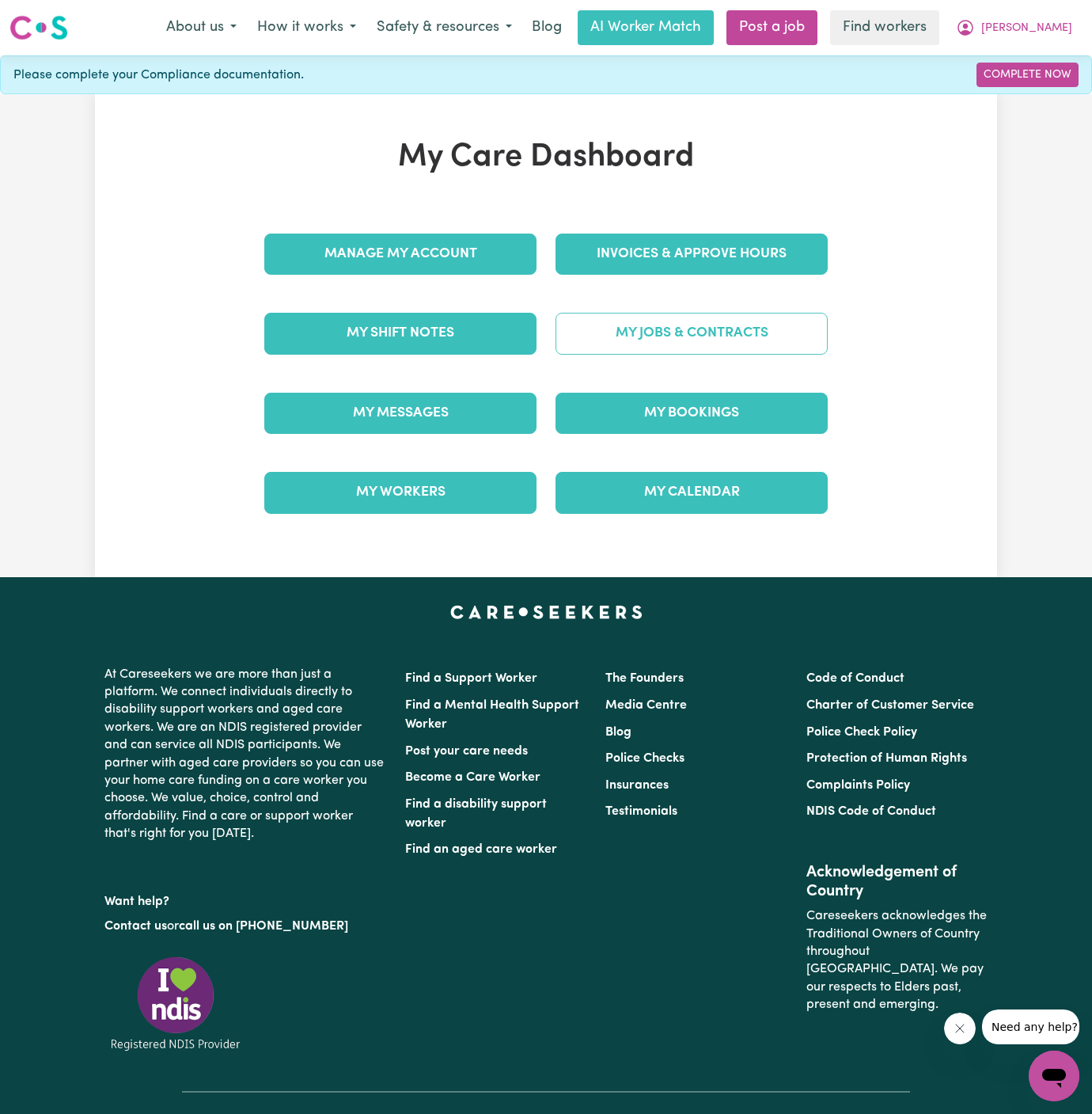
click at [726, 348] on link "My Jobs & Contracts" at bounding box center [691, 333] width 272 height 41
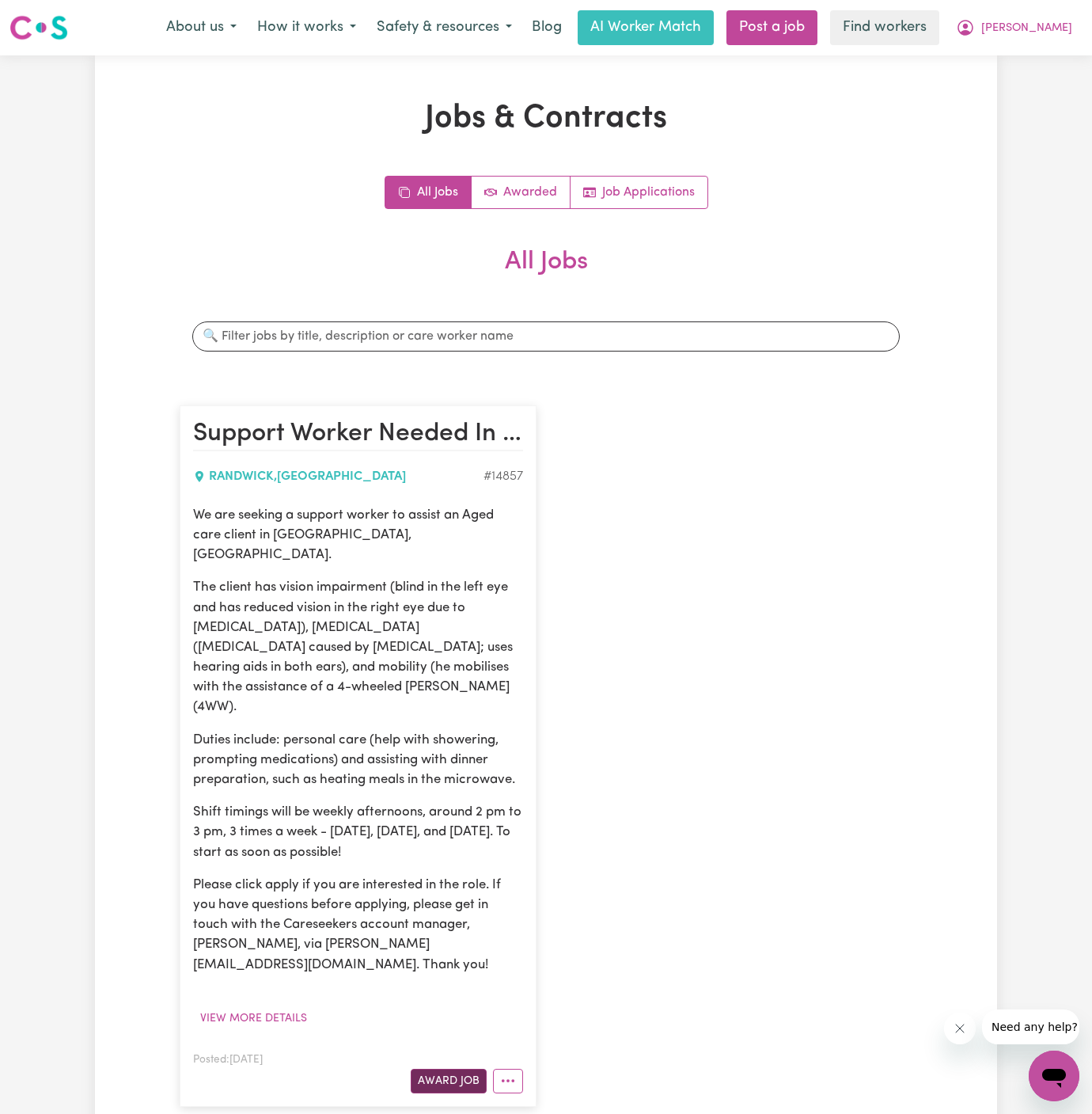
click at [469, 1069] on button "Award Job" at bounding box center [449, 1081] width 76 height 24
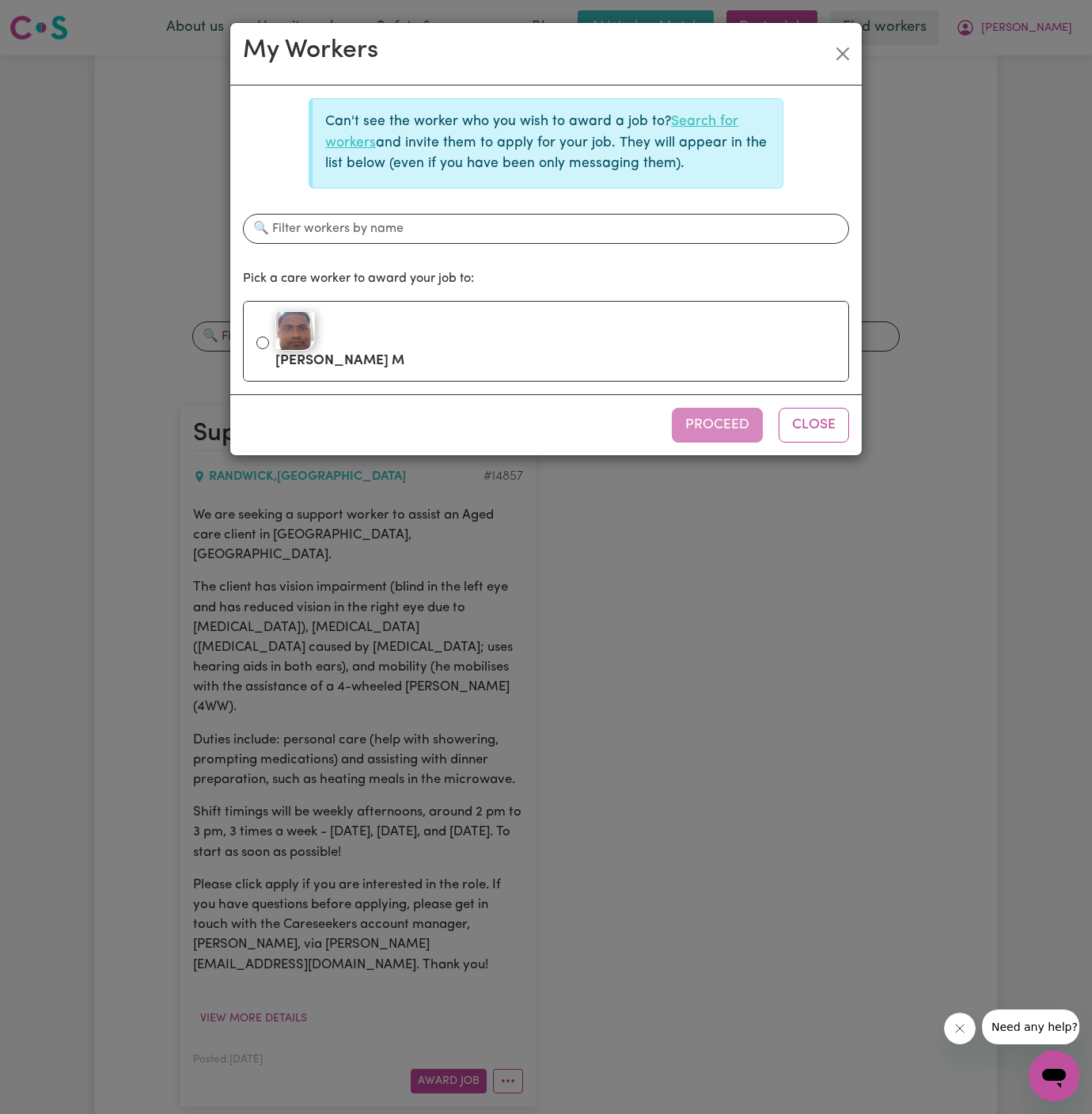
click at [707, 120] on link "Search for workers" at bounding box center [532, 131] width 413 height 34
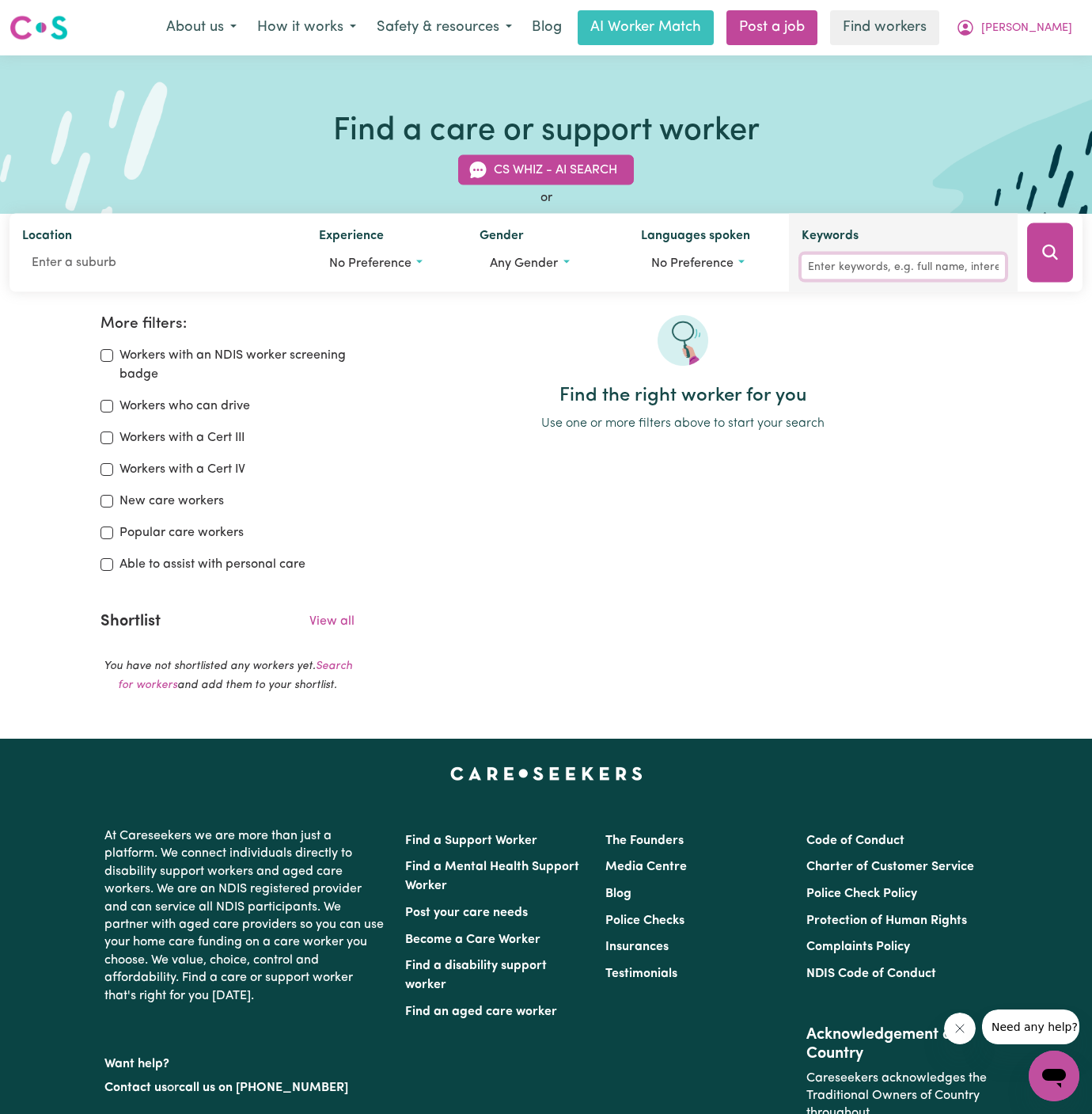
click at [901, 265] on input "Keywords" at bounding box center [903, 267] width 203 height 24
type input "[PERSON_NAME]"
click at [1043, 255] on icon "Search" at bounding box center [1050, 252] width 19 height 19
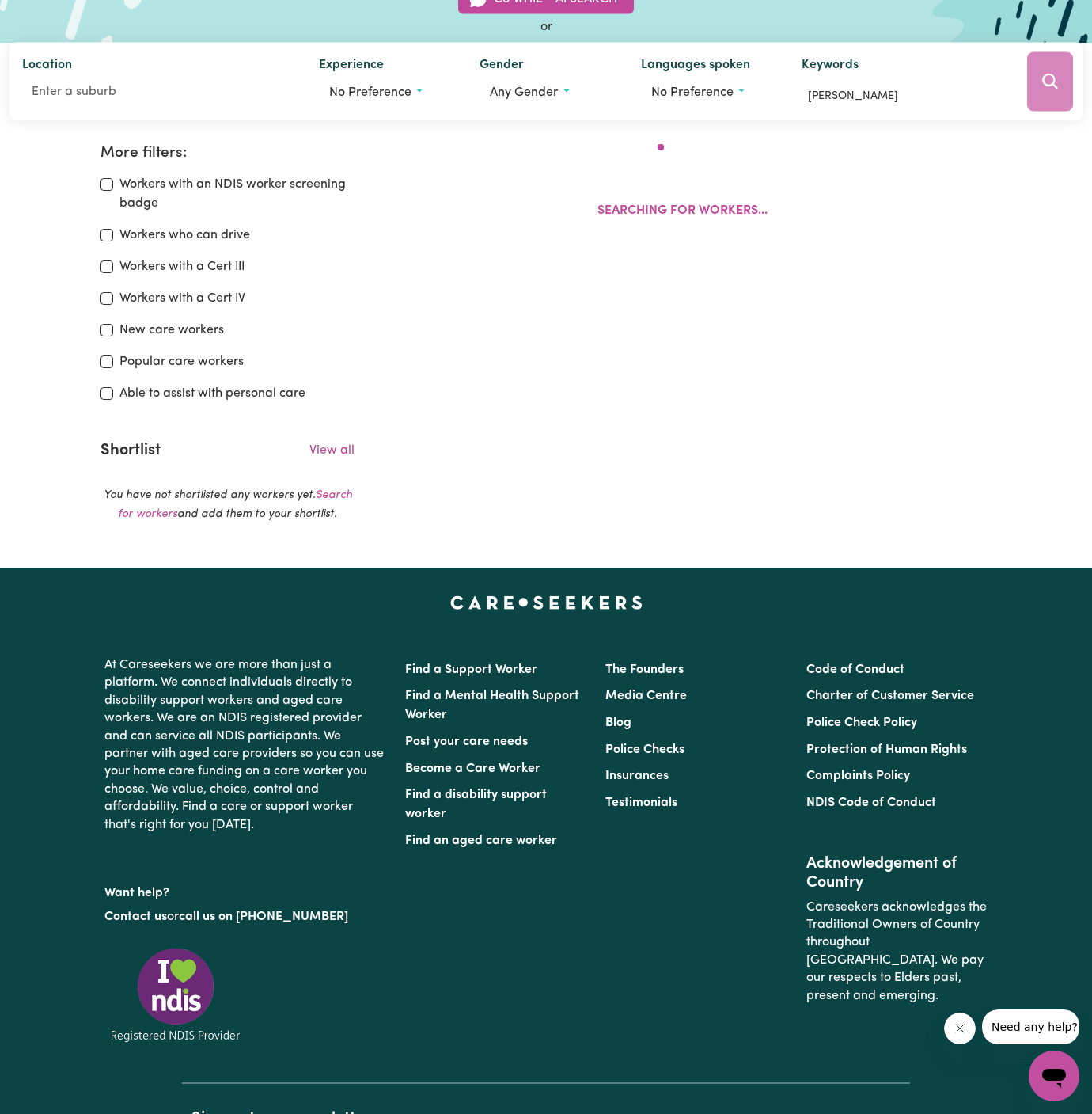
scroll to position [264, 0]
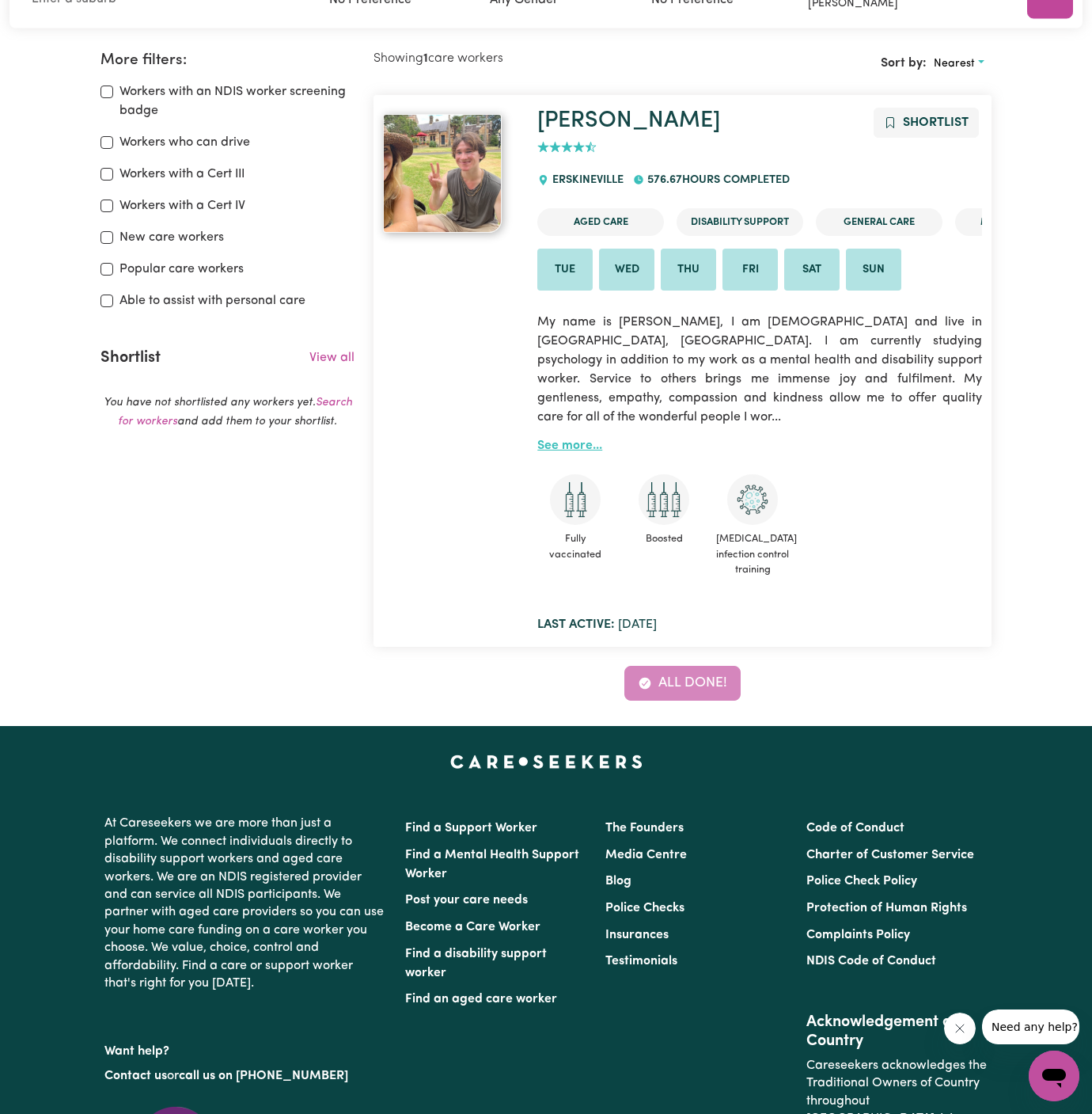
click at [570, 439] on link "See more..." at bounding box center [570, 445] width 65 height 13
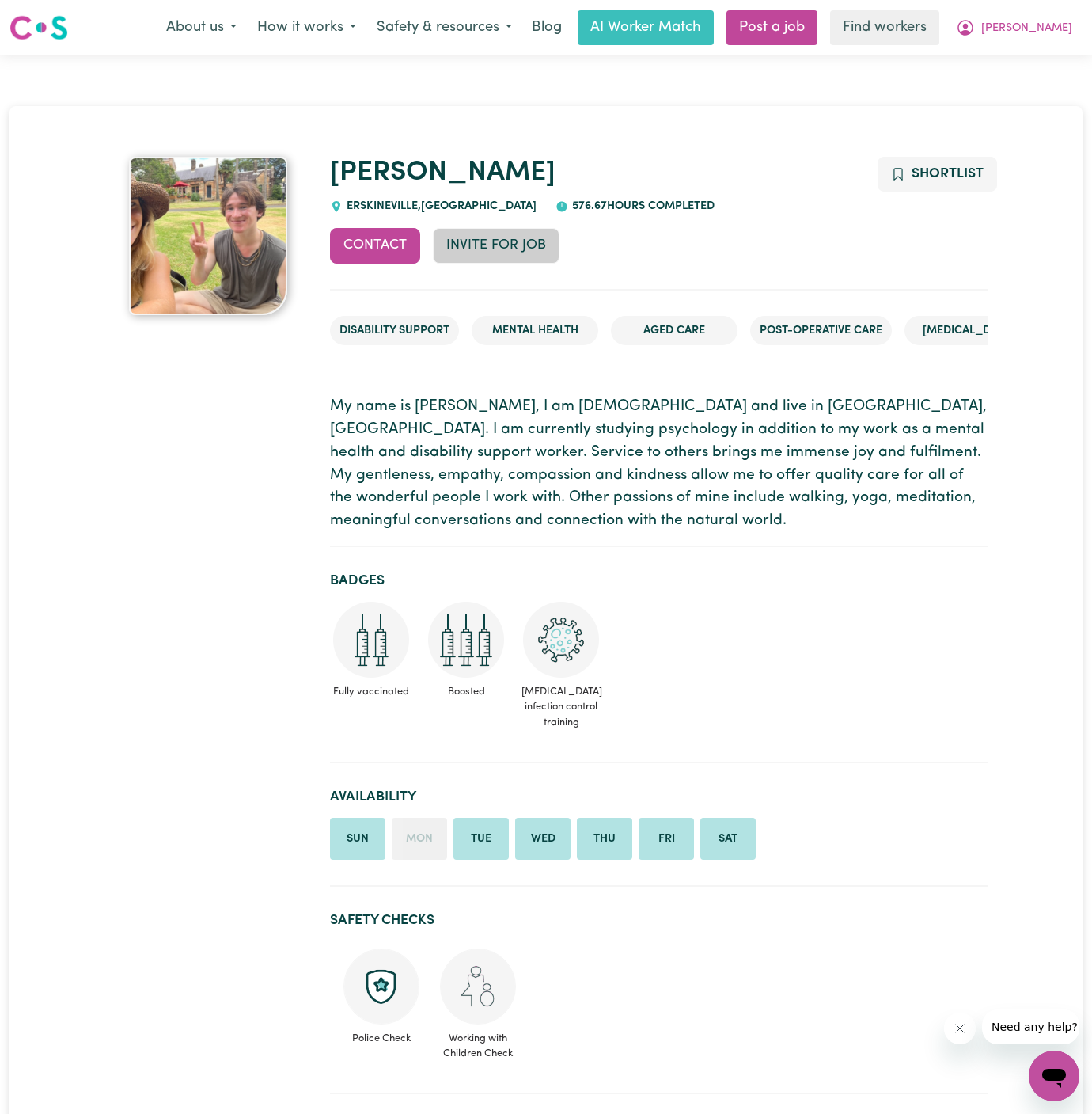
click at [482, 244] on button "Invite for Job" at bounding box center [495, 245] width 126 height 35
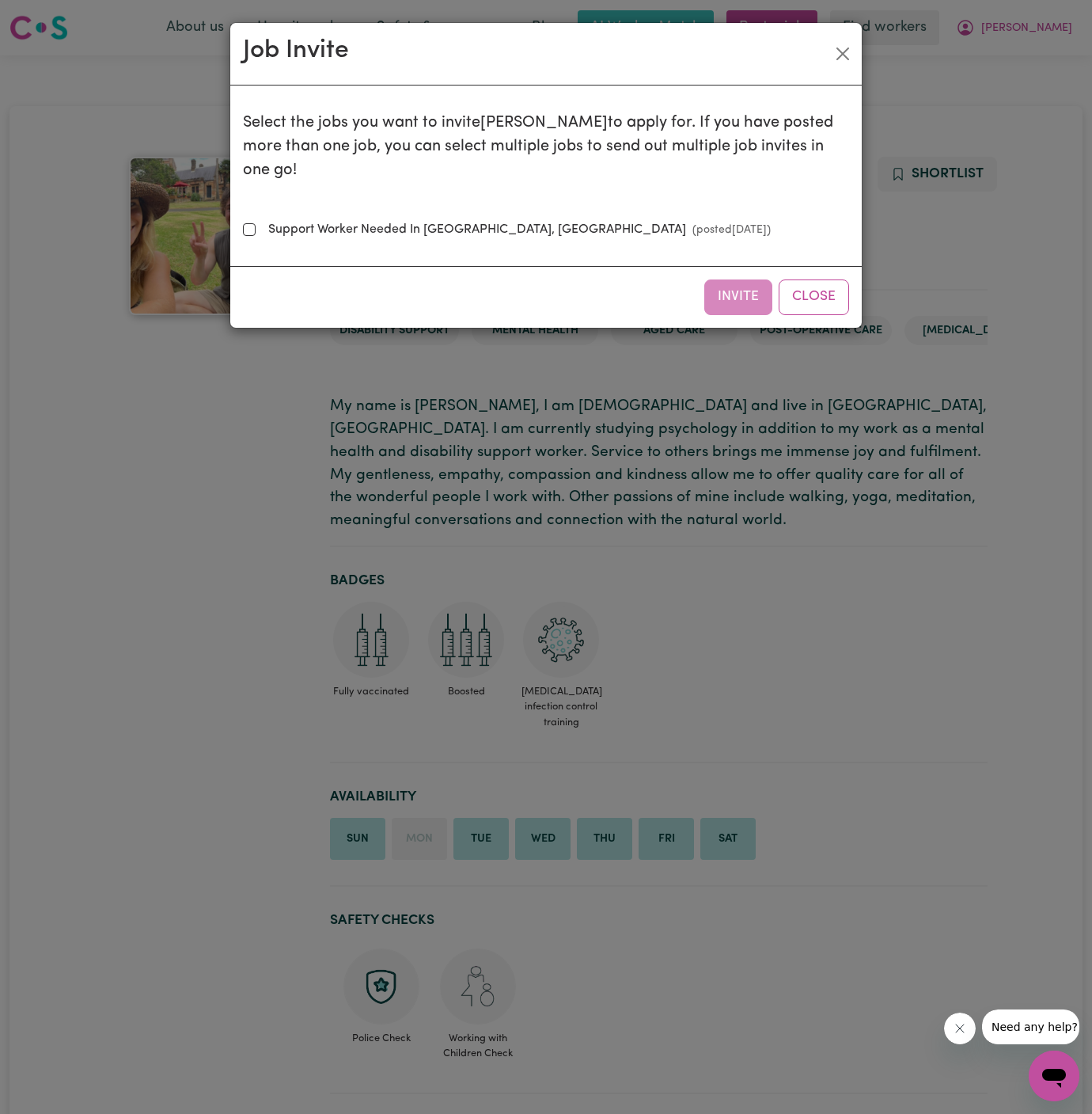
click at [428, 220] on label "Support Worker Needed In [GEOGRAPHIC_DATA], [GEOGRAPHIC_DATA] (posted [DATE] )" at bounding box center [516, 229] width 509 height 19
click at [255, 223] on input "Support Worker Needed In [GEOGRAPHIC_DATA], [GEOGRAPHIC_DATA] (posted [DATE] )" at bounding box center [249, 229] width 13 height 13
checkbox input "true"
click at [741, 280] on button "Invite" at bounding box center [738, 297] width 68 height 35
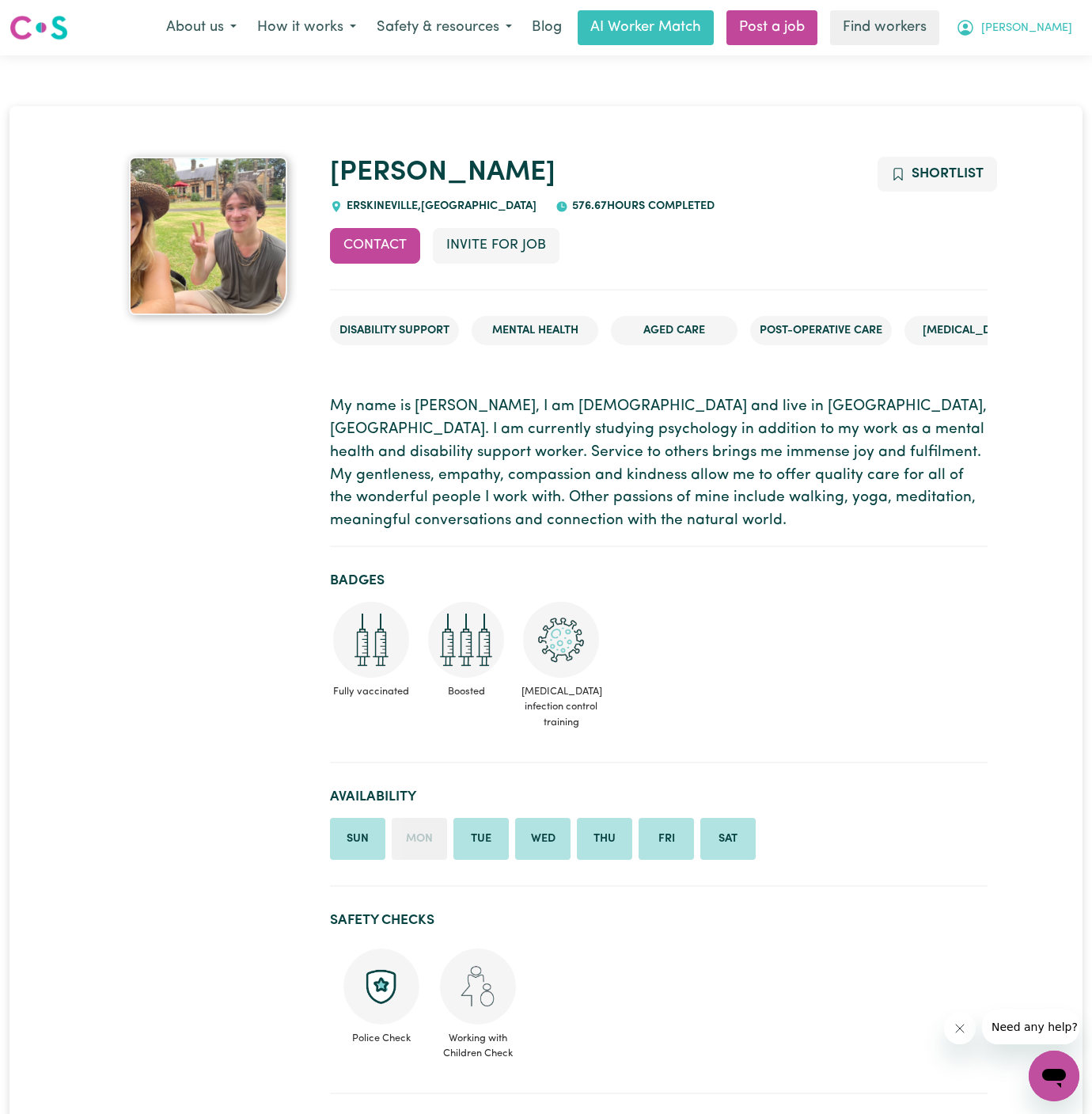
click at [1061, 37] on span "[PERSON_NAME]" at bounding box center [1027, 28] width 91 height 18
click at [1047, 56] on link "My Dashboard" at bounding box center [1018, 62] width 125 height 30
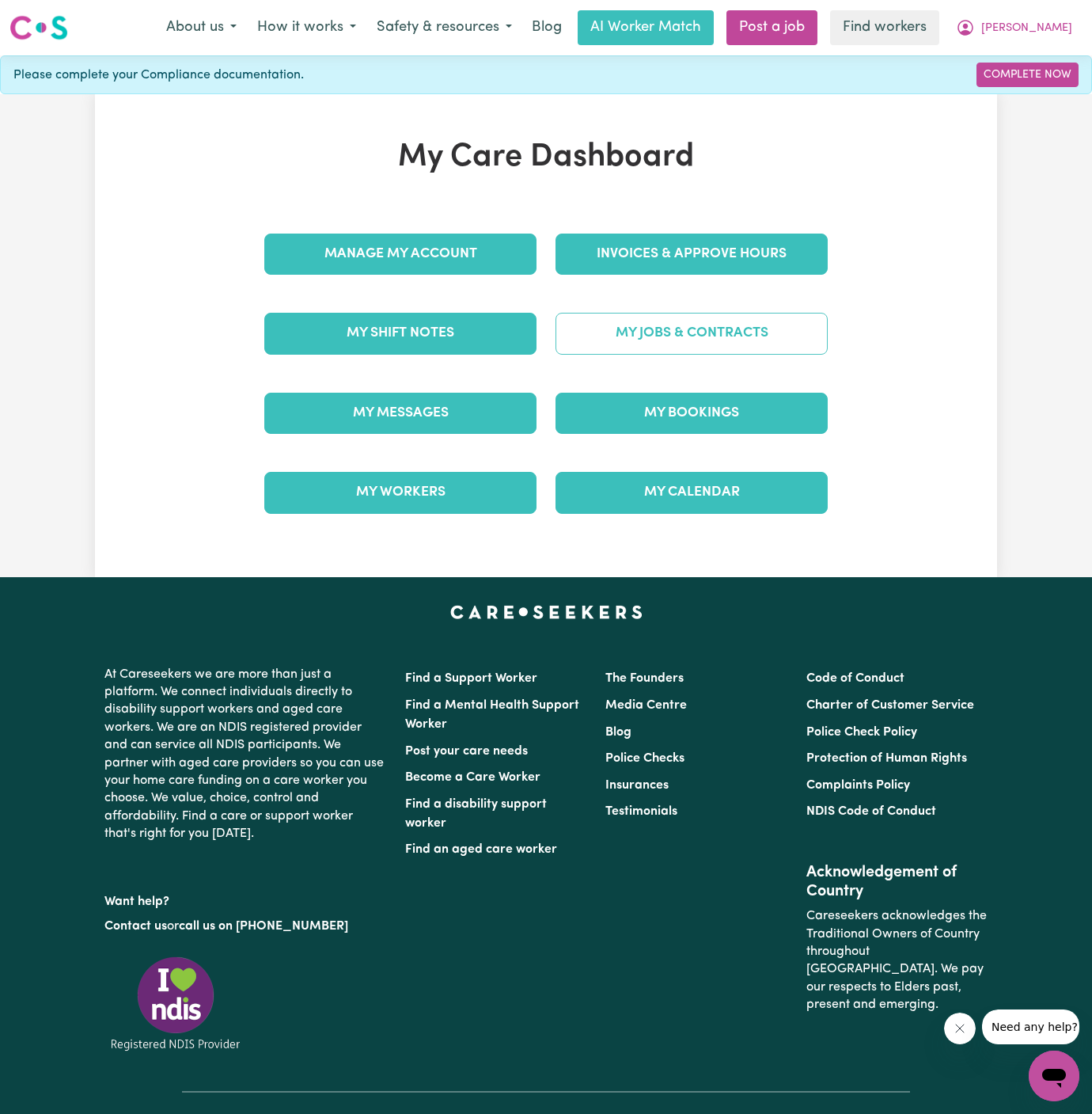
click at [705, 333] on link "My Jobs & Contracts" at bounding box center [691, 333] width 272 height 41
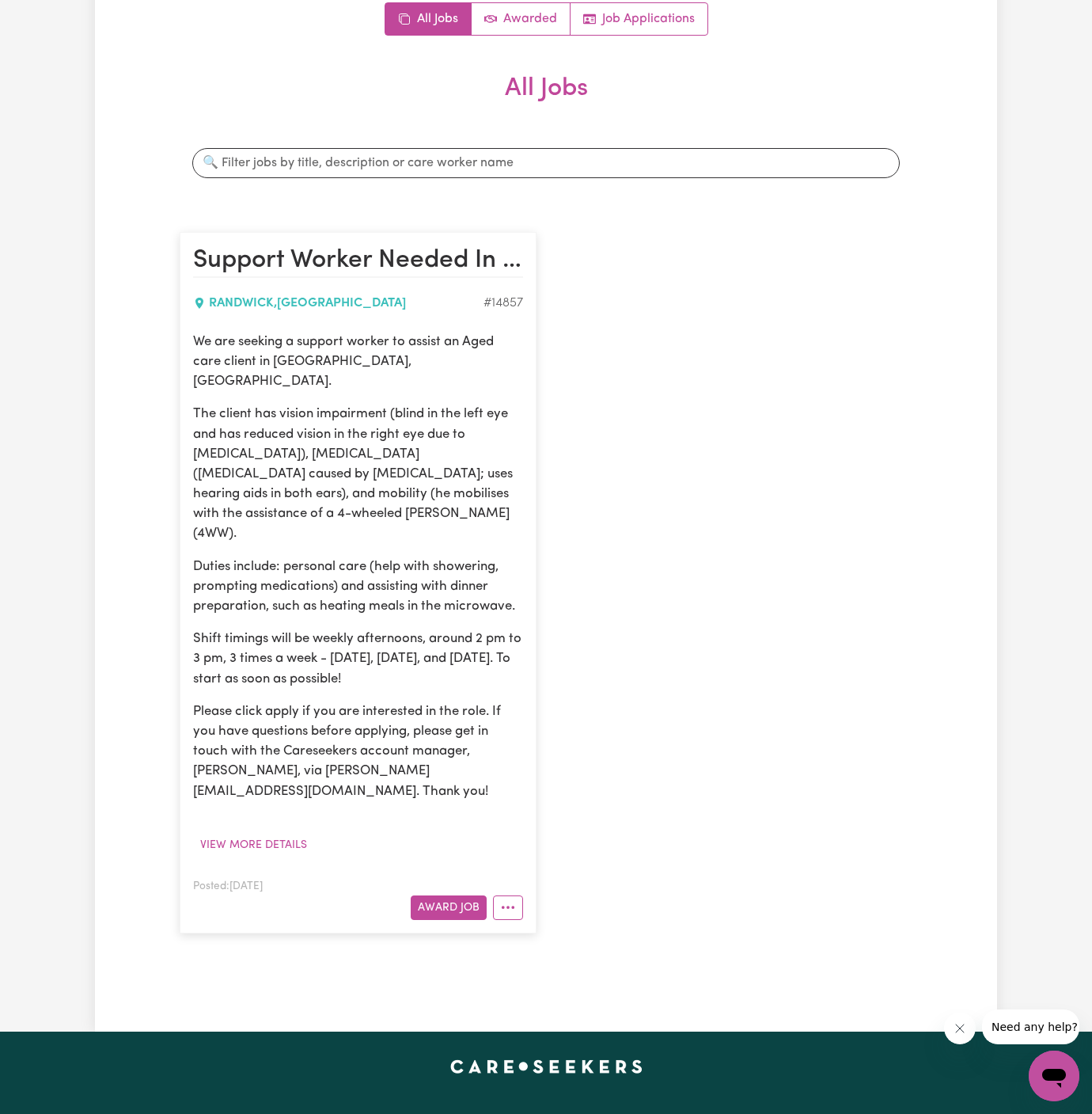
scroll to position [297, 0]
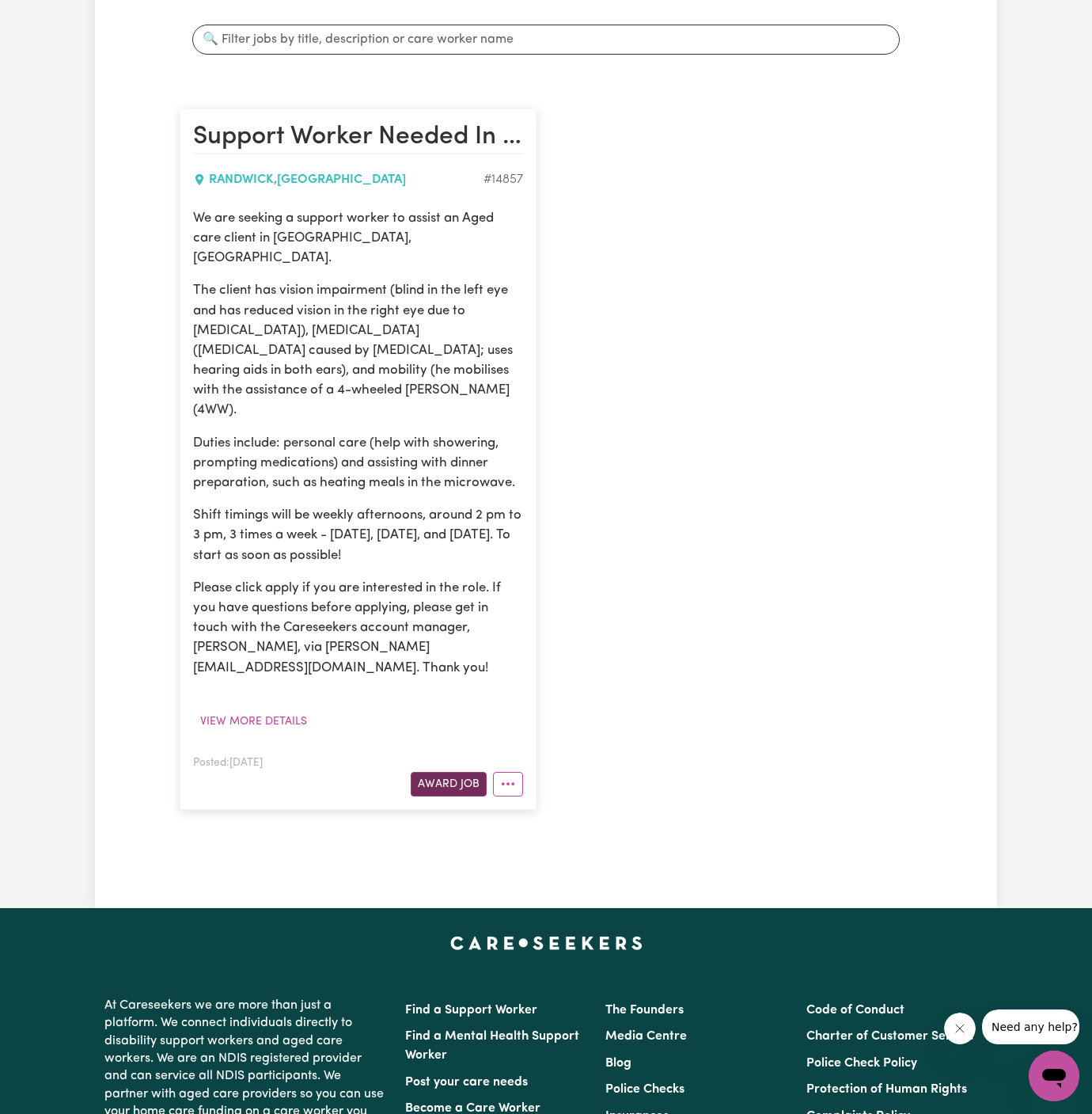
click at [449, 772] on button "Award Job" at bounding box center [449, 783] width 76 height 24
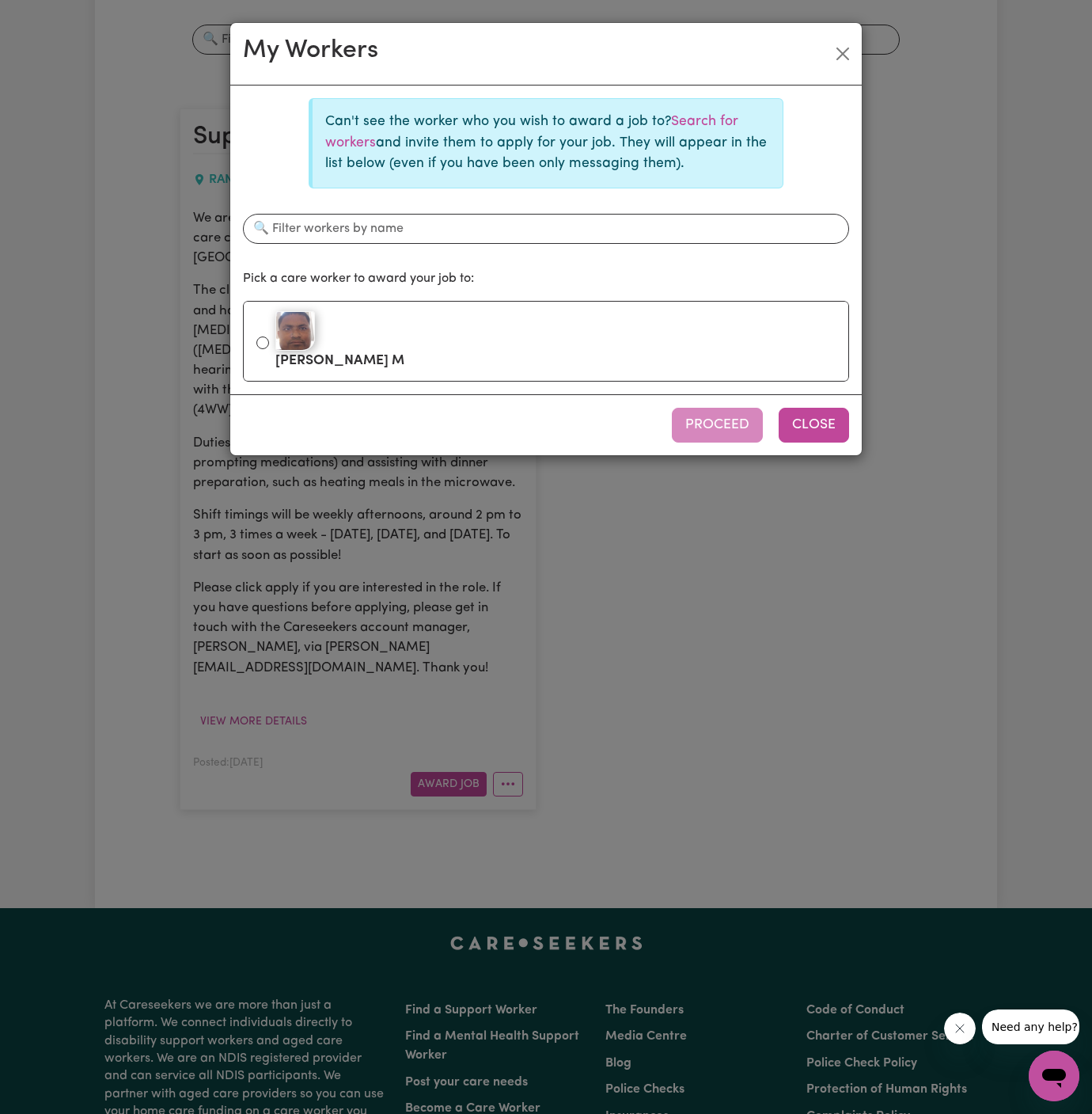
click at [825, 418] on button "Close" at bounding box center [814, 425] width 70 height 35
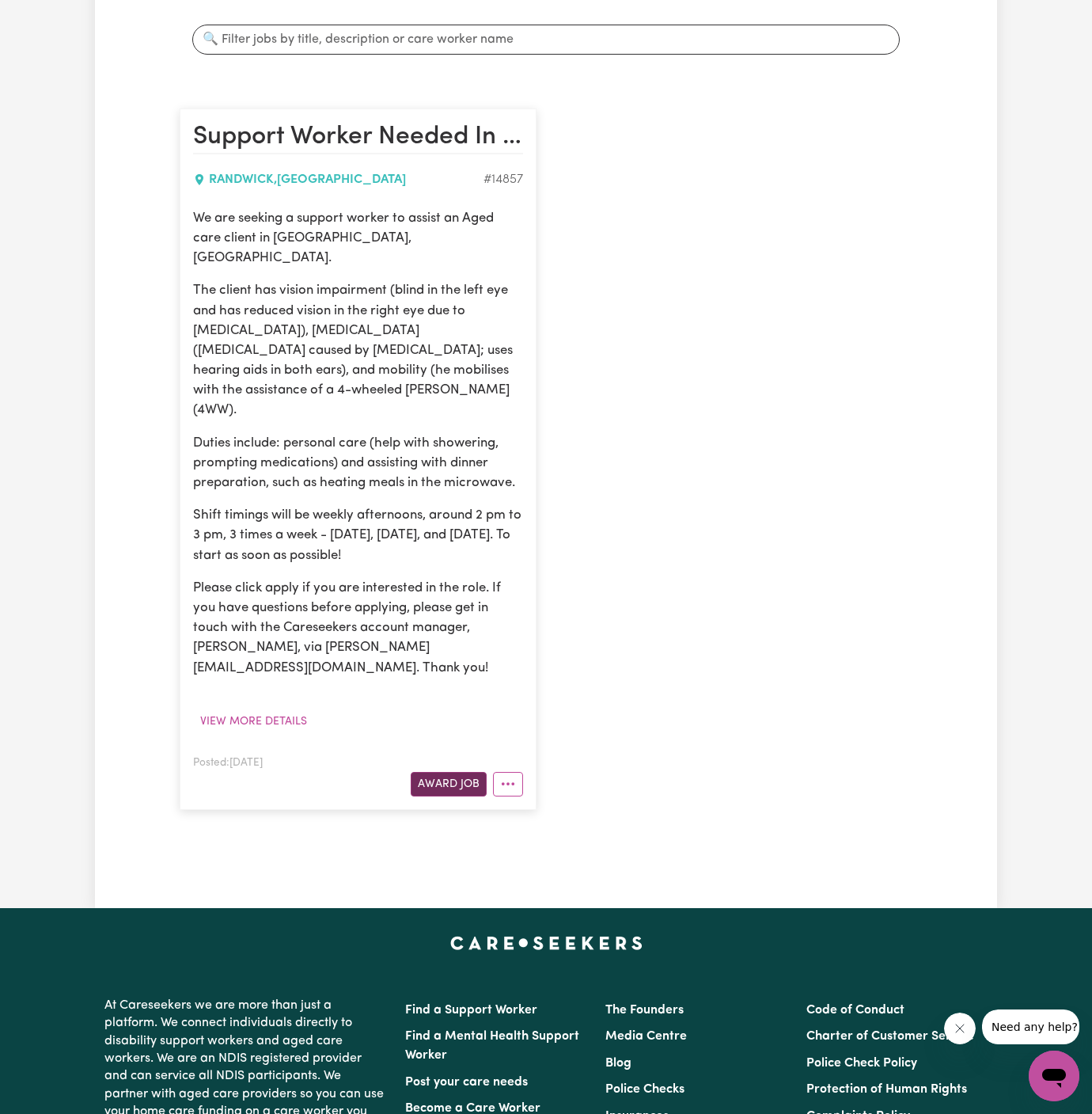
click at [451, 772] on button "Award Job" at bounding box center [449, 783] width 76 height 24
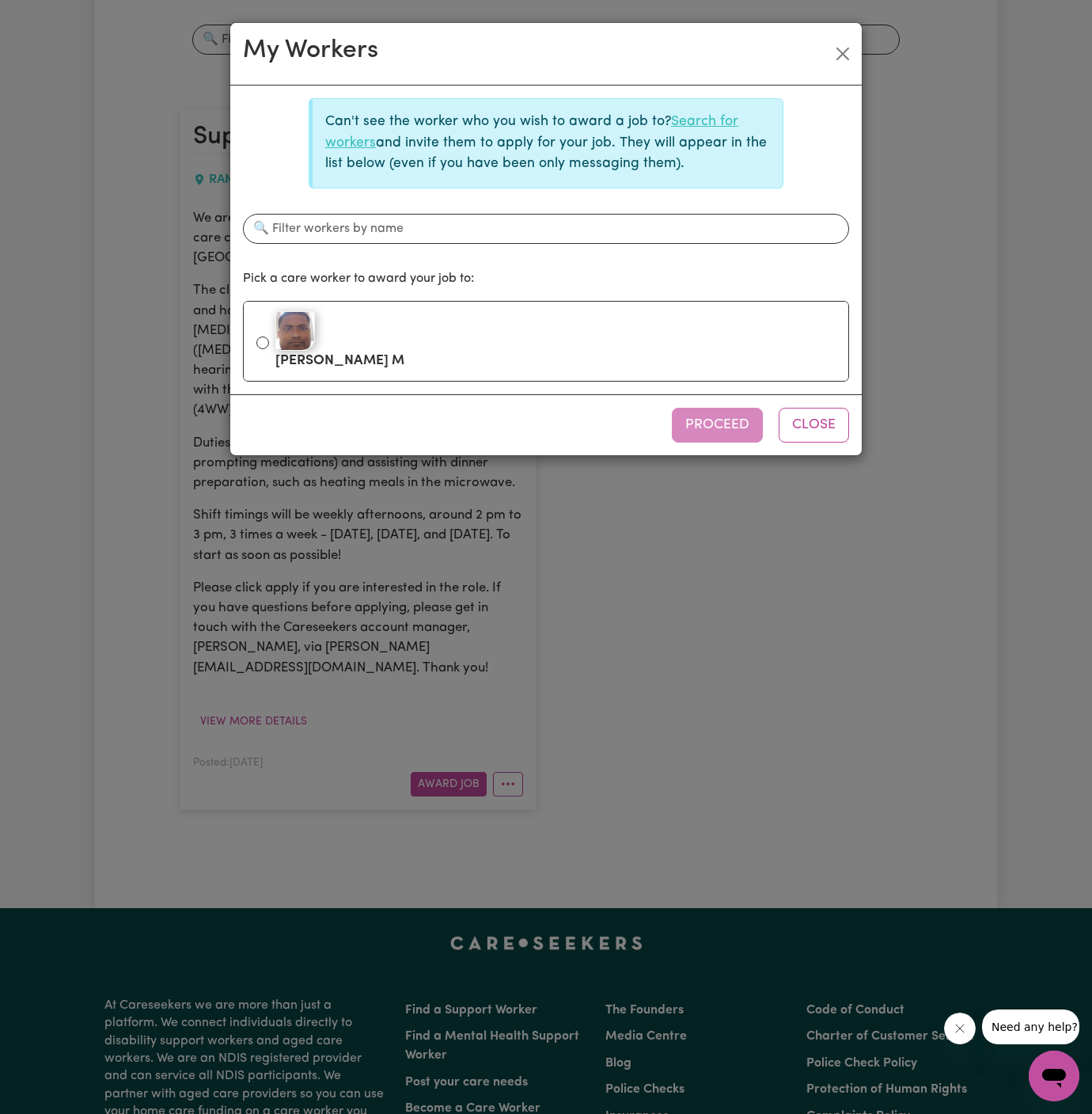
click at [707, 127] on link "Search for workers" at bounding box center [532, 131] width 413 height 34
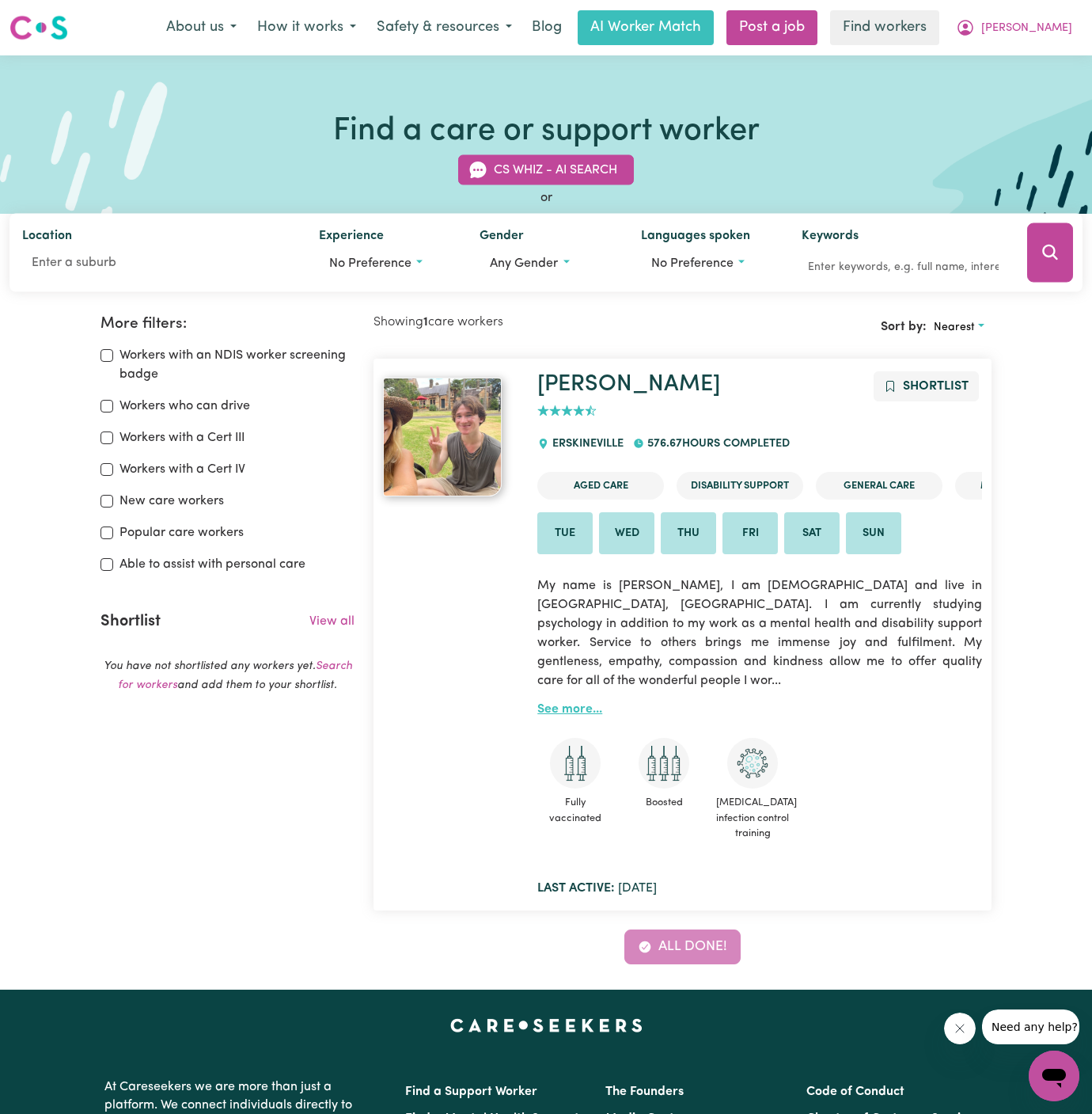
click at [572, 703] on link "See more..." at bounding box center [570, 709] width 65 height 13
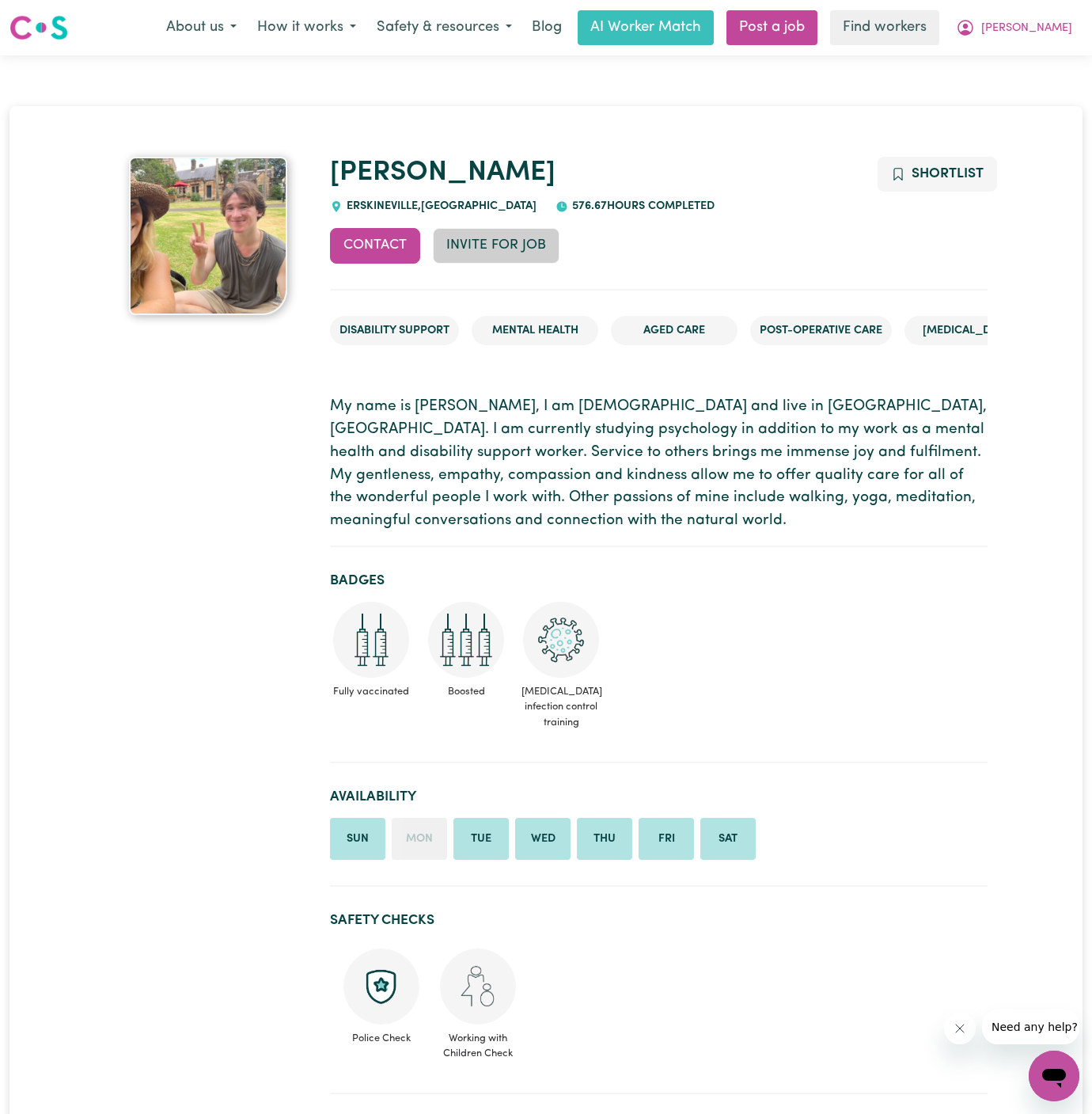
click at [520, 249] on button "Invite for Job" at bounding box center [495, 245] width 126 height 35
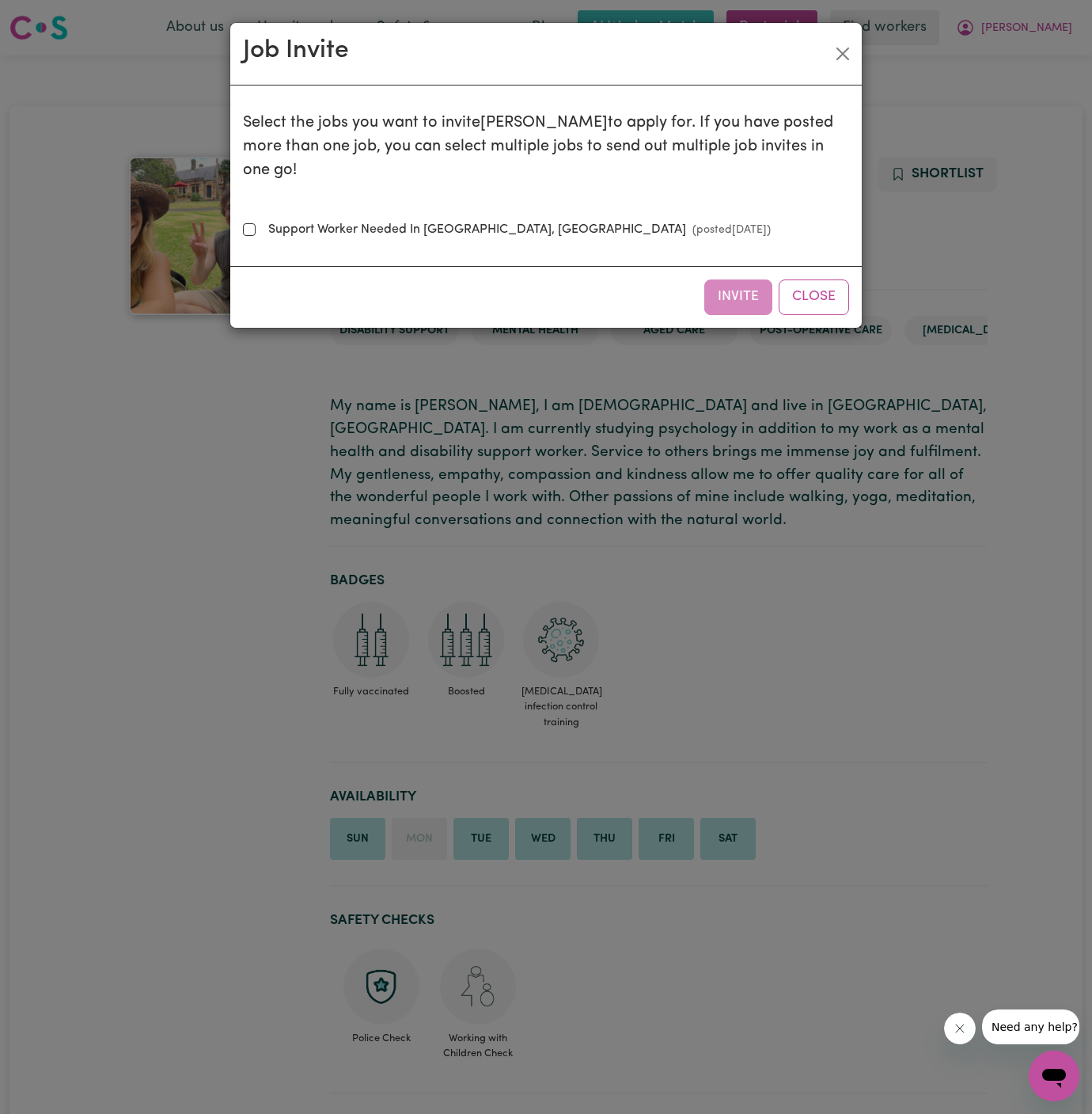
click at [466, 220] on label "Support Worker Needed In [GEOGRAPHIC_DATA], [GEOGRAPHIC_DATA] (posted [DATE] )" at bounding box center [516, 229] width 509 height 19
click at [255, 223] on input "Support Worker Needed In [GEOGRAPHIC_DATA], [GEOGRAPHIC_DATA] (posted [DATE] )" at bounding box center [249, 229] width 13 height 13
checkbox input "true"
click at [721, 284] on button "Invite" at bounding box center [738, 297] width 68 height 35
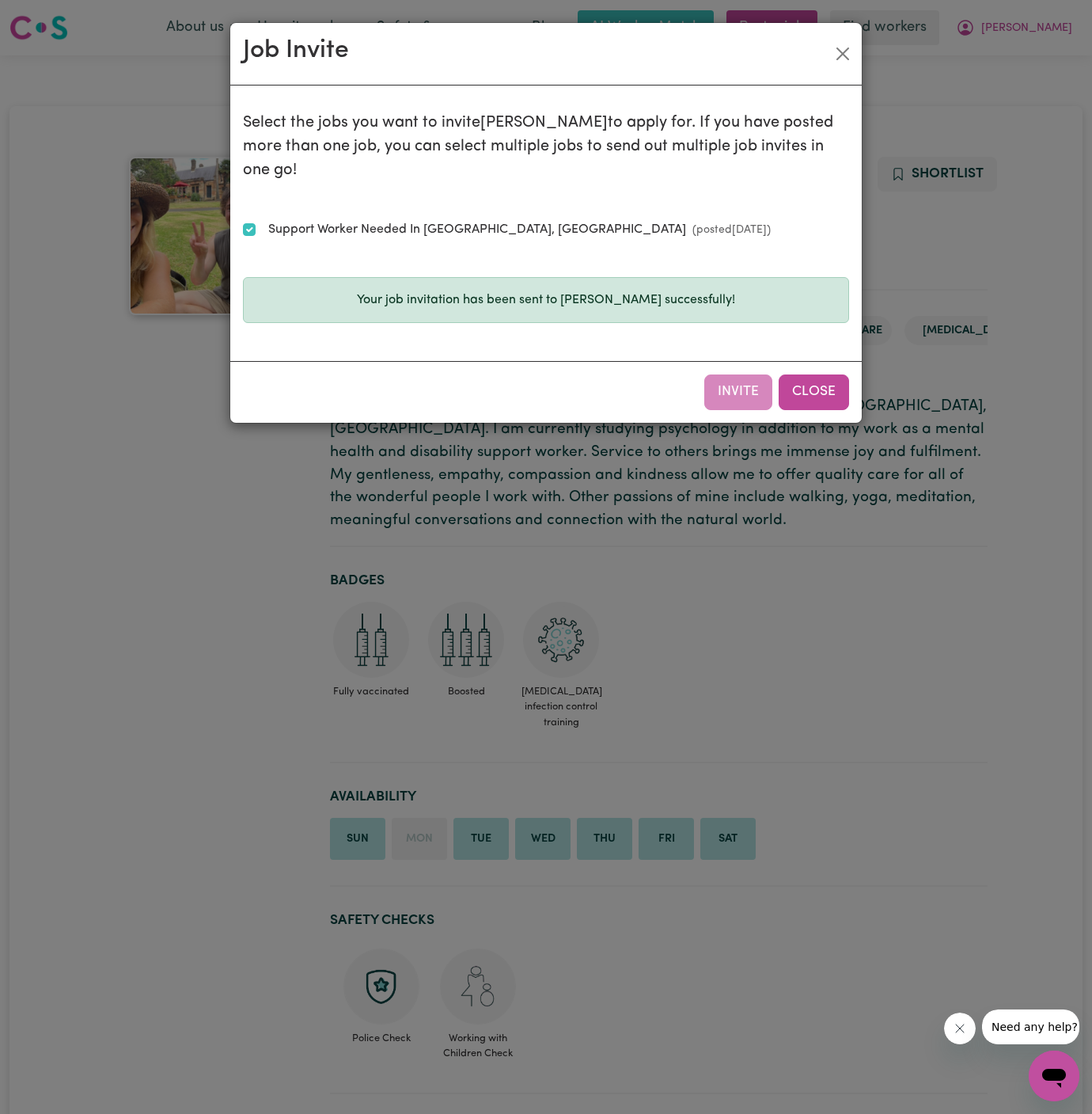
click at [822, 374] on button "Close" at bounding box center [814, 392] width 70 height 35
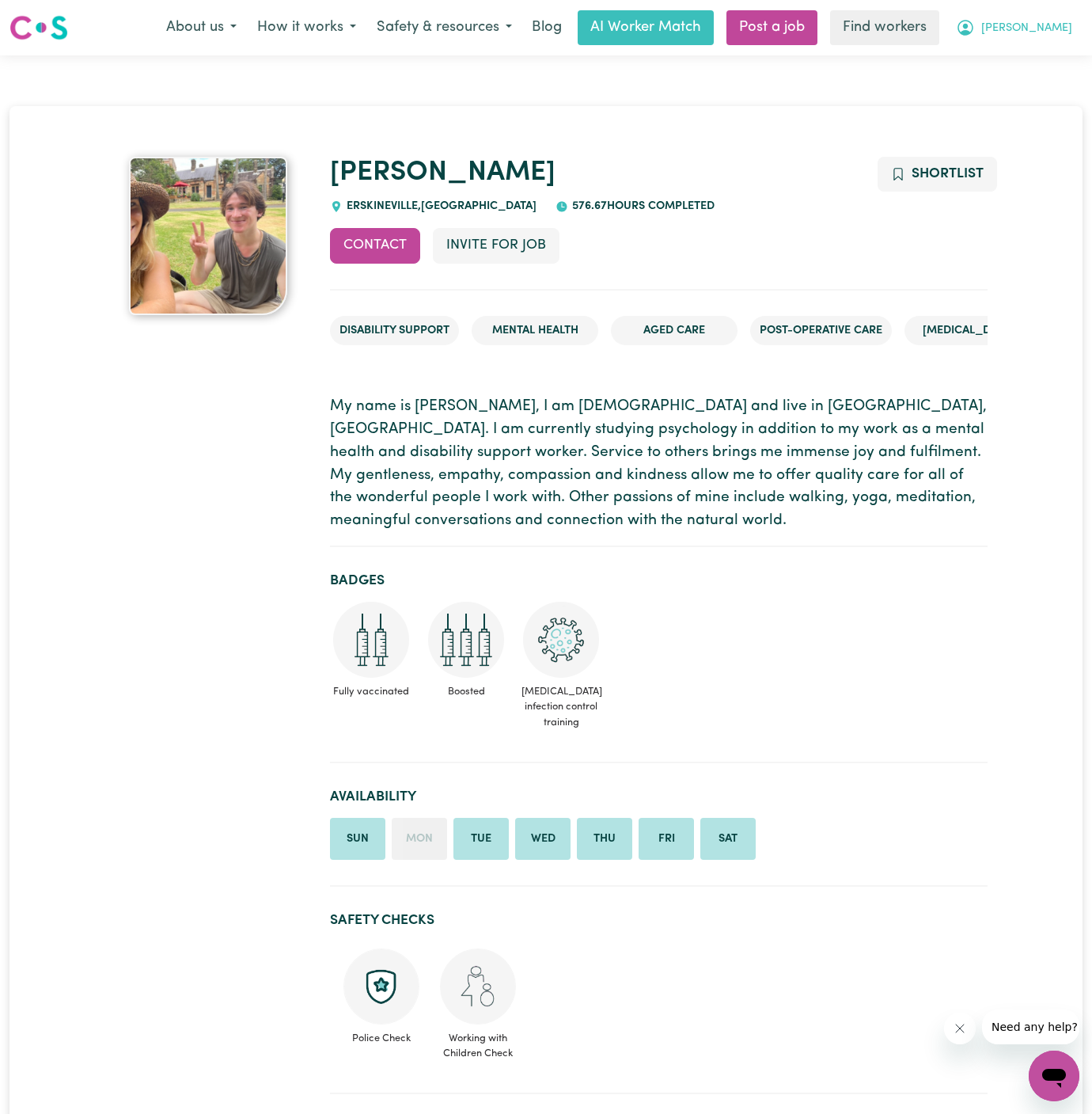
click at [1073, 11] on button "[PERSON_NAME]" at bounding box center [1014, 28] width 137 height 33
click at [1052, 31] on span "[PERSON_NAME]" at bounding box center [1027, 28] width 91 height 18
click at [1034, 59] on link "My Dashboard" at bounding box center [1018, 62] width 125 height 30
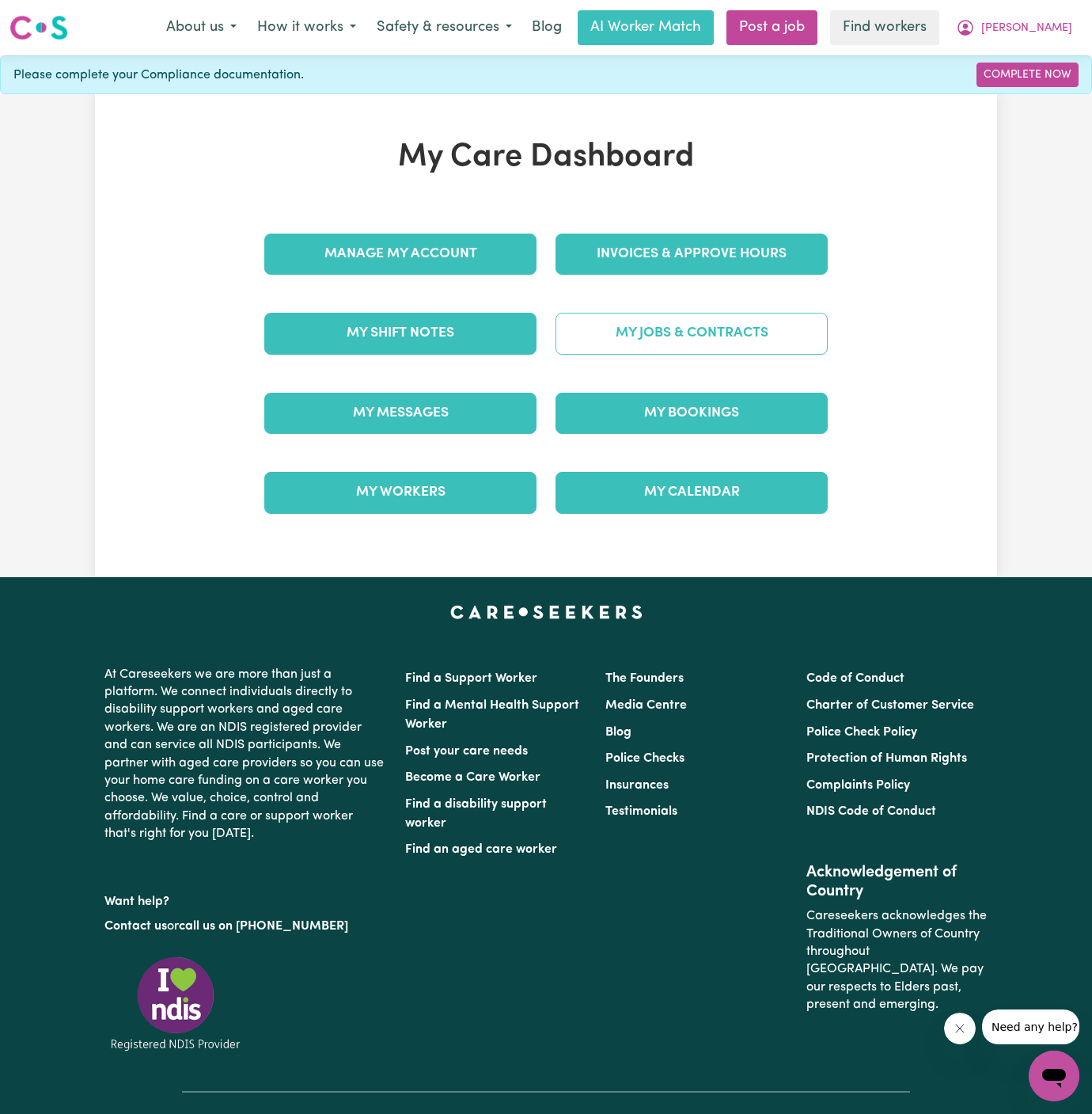
click at [729, 328] on link "My Jobs & Contracts" at bounding box center [691, 333] width 272 height 41
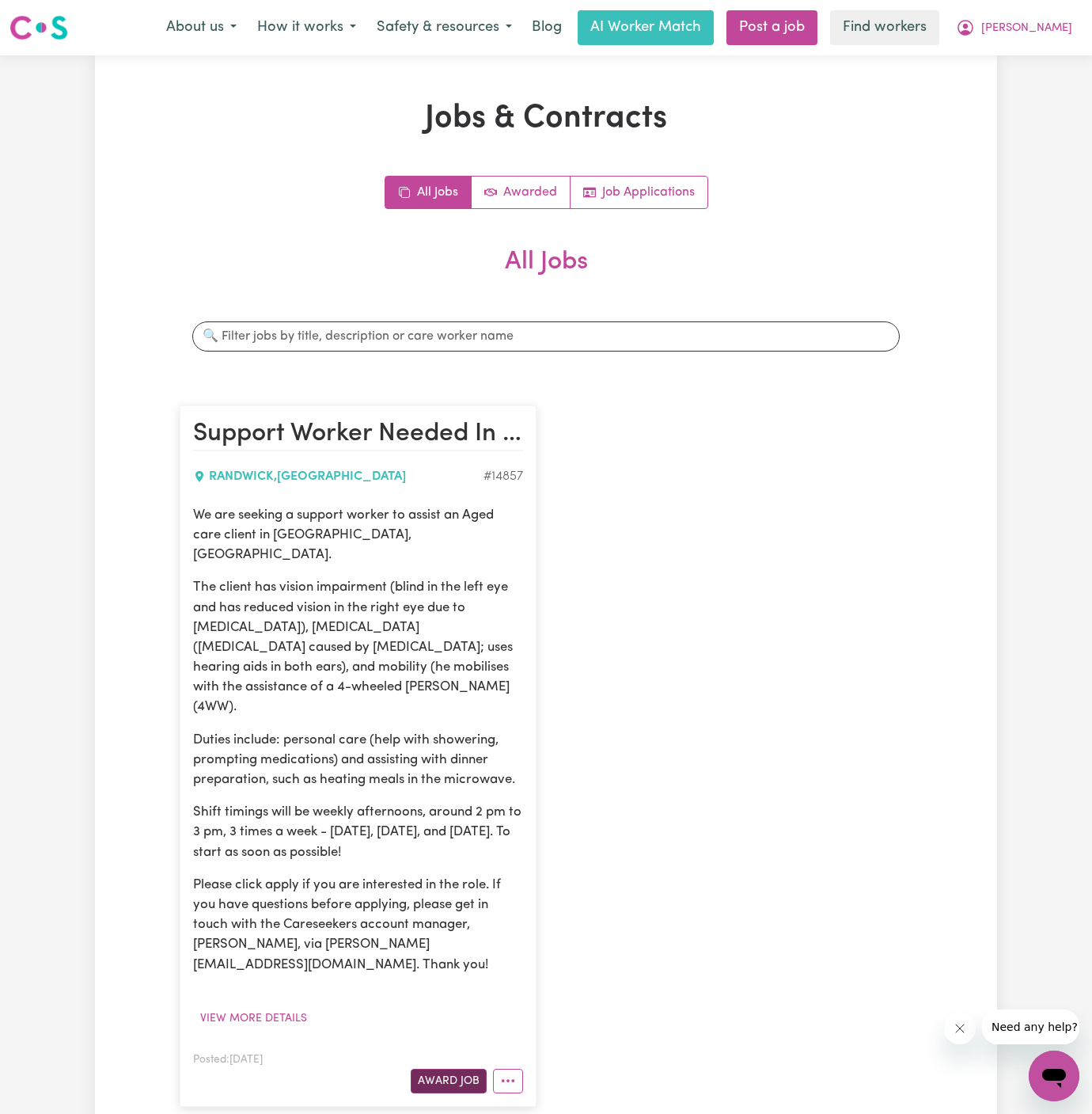
click at [454, 1069] on button "Award Job" at bounding box center [449, 1081] width 76 height 24
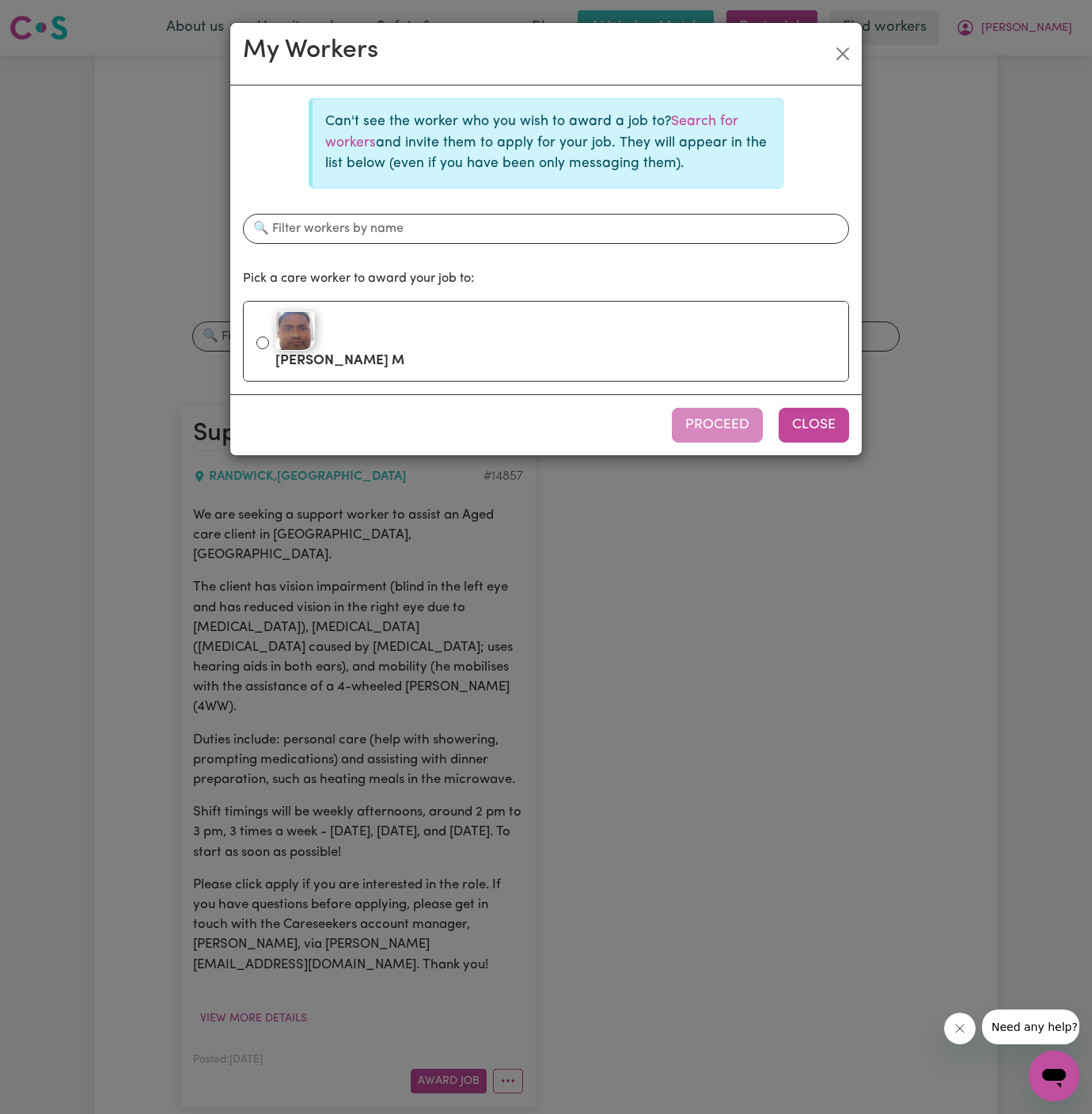
click at [822, 431] on button "Close" at bounding box center [814, 425] width 70 height 35
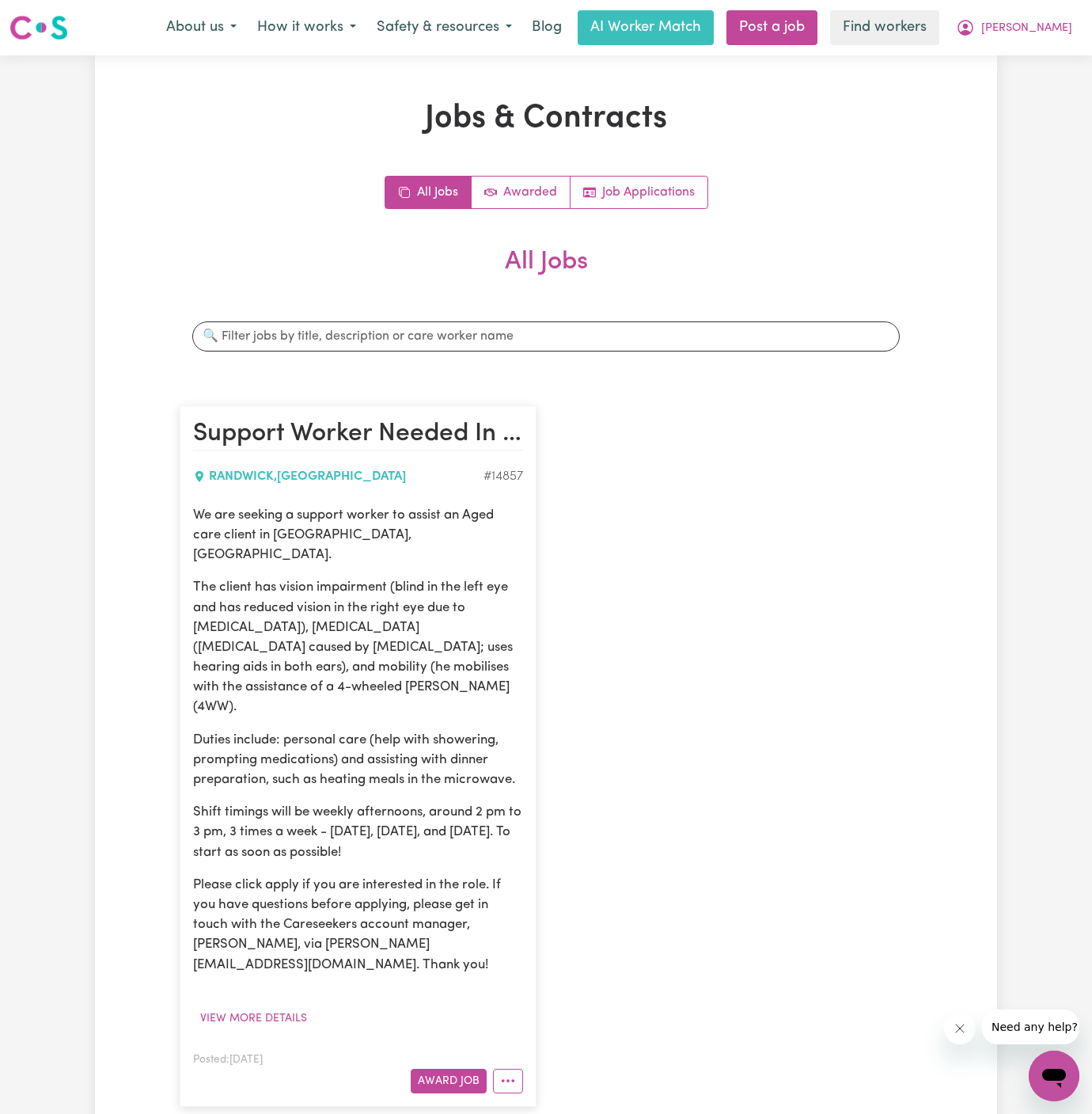
click at [818, 576] on div "Support Worker Needed In [GEOGRAPHIC_DATA], [GEOGRAPHIC_DATA] , [GEOGRAPHIC_DAT…" at bounding box center [546, 755] width 751 height 732
click at [460, 1069] on button "Award Job" at bounding box center [449, 1081] width 76 height 24
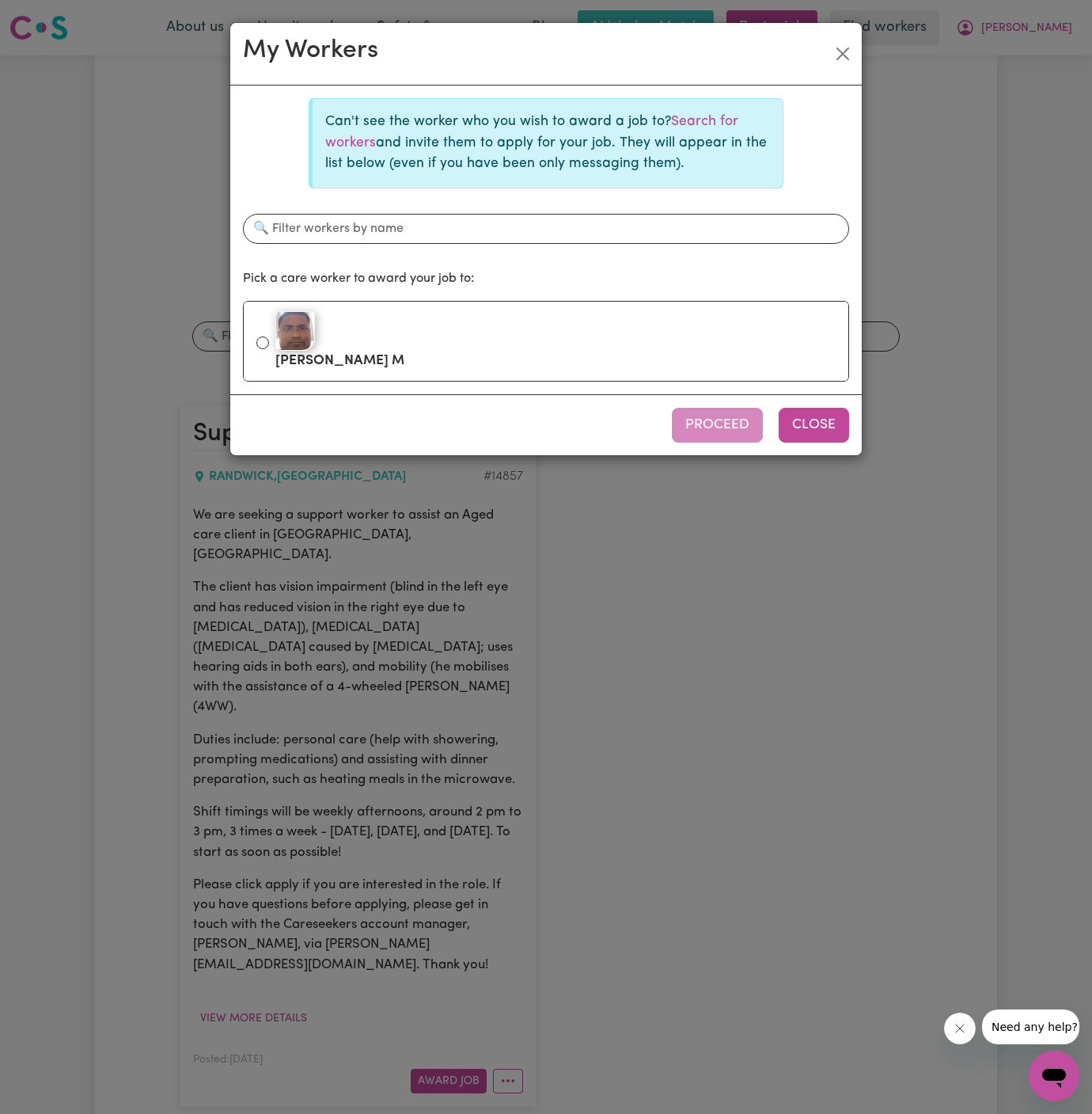
click at [834, 424] on button "Close" at bounding box center [814, 425] width 70 height 35
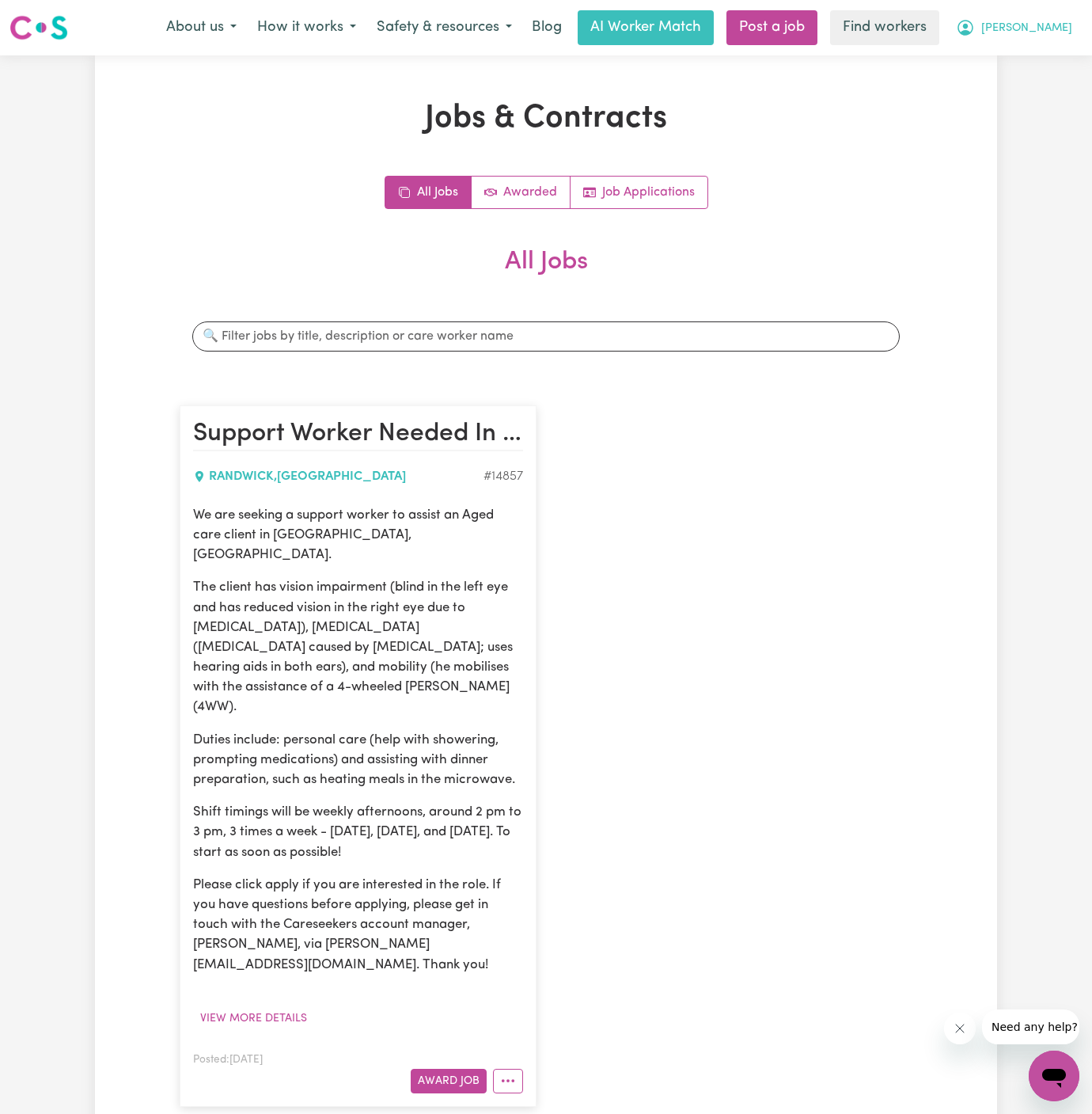
click at [1058, 27] on span "[PERSON_NAME]" at bounding box center [1027, 28] width 91 height 18
click at [1023, 92] on link "Logout" at bounding box center [1018, 91] width 125 height 30
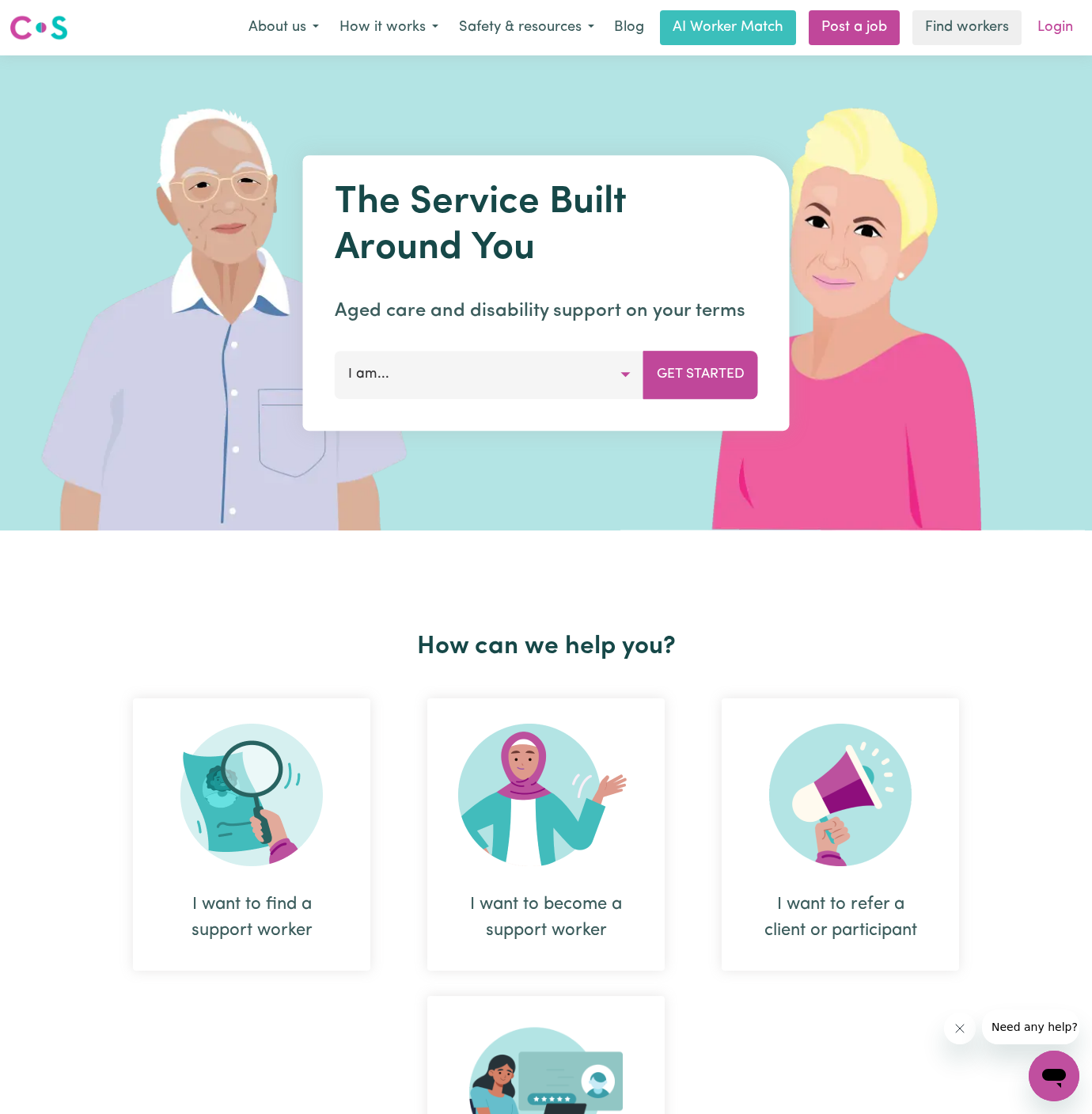
click at [1045, 39] on link "Login" at bounding box center [1054, 28] width 54 height 35
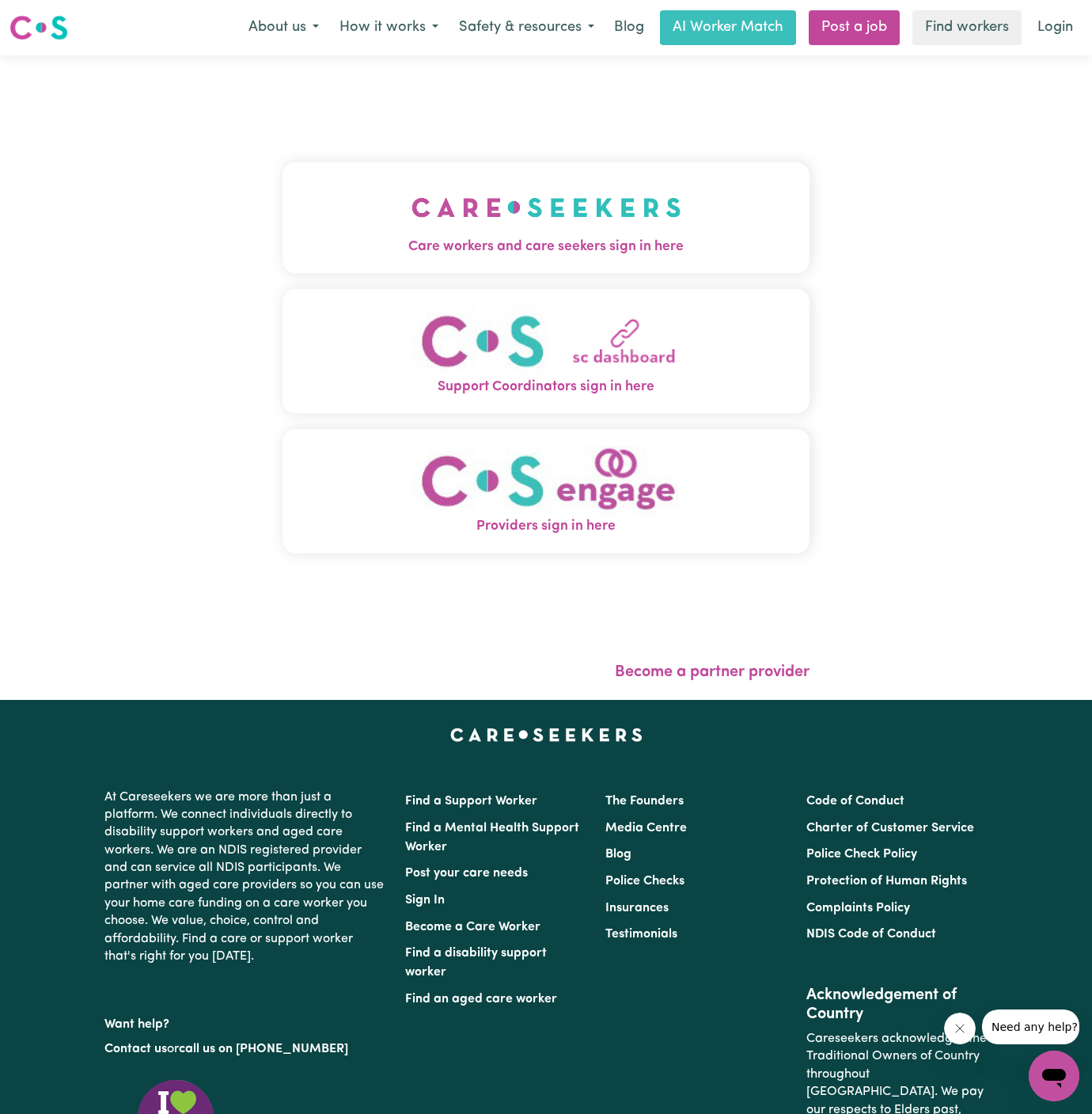
click at [531, 274] on div "Care workers and care seekers sign in here Support Coordinators sign in here Pr…" at bounding box center [546, 366] width 527 height 557
click at [574, 223] on img "Care workers and care seekers sign in here" at bounding box center [546, 208] width 269 height 59
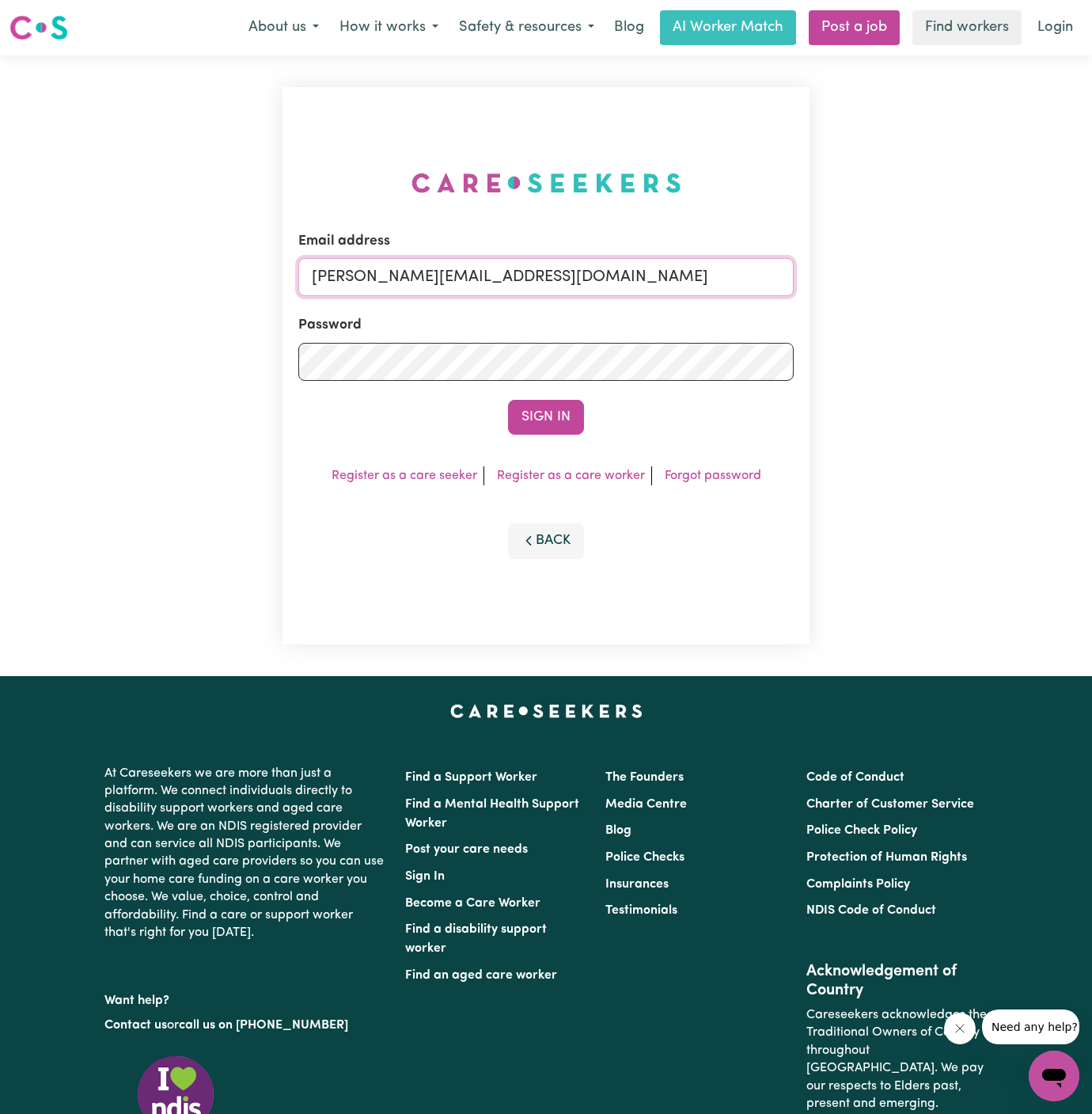
click at [726, 289] on input "[PERSON_NAME][EMAIL_ADDRESS][DOMAIN_NAME]" at bounding box center [546, 276] width 495 height 38
drag, startPoint x: 387, startPoint y: 281, endPoint x: 918, endPoint y: 277, distance: 531.0
click at [918, 277] on div "Email address [EMAIL_ADDRESS][PERSON_NAME][DOMAIN_NAME] Password Sign In Regist…" at bounding box center [546, 365] width 1092 height 620
click at [690, 285] on input "[EMAIL_ADDRESS][PERSON_NAME][DOMAIN_NAME]" at bounding box center [546, 276] width 495 height 38
drag, startPoint x: 695, startPoint y: 281, endPoint x: 392, endPoint y: 275, distance: 303.1
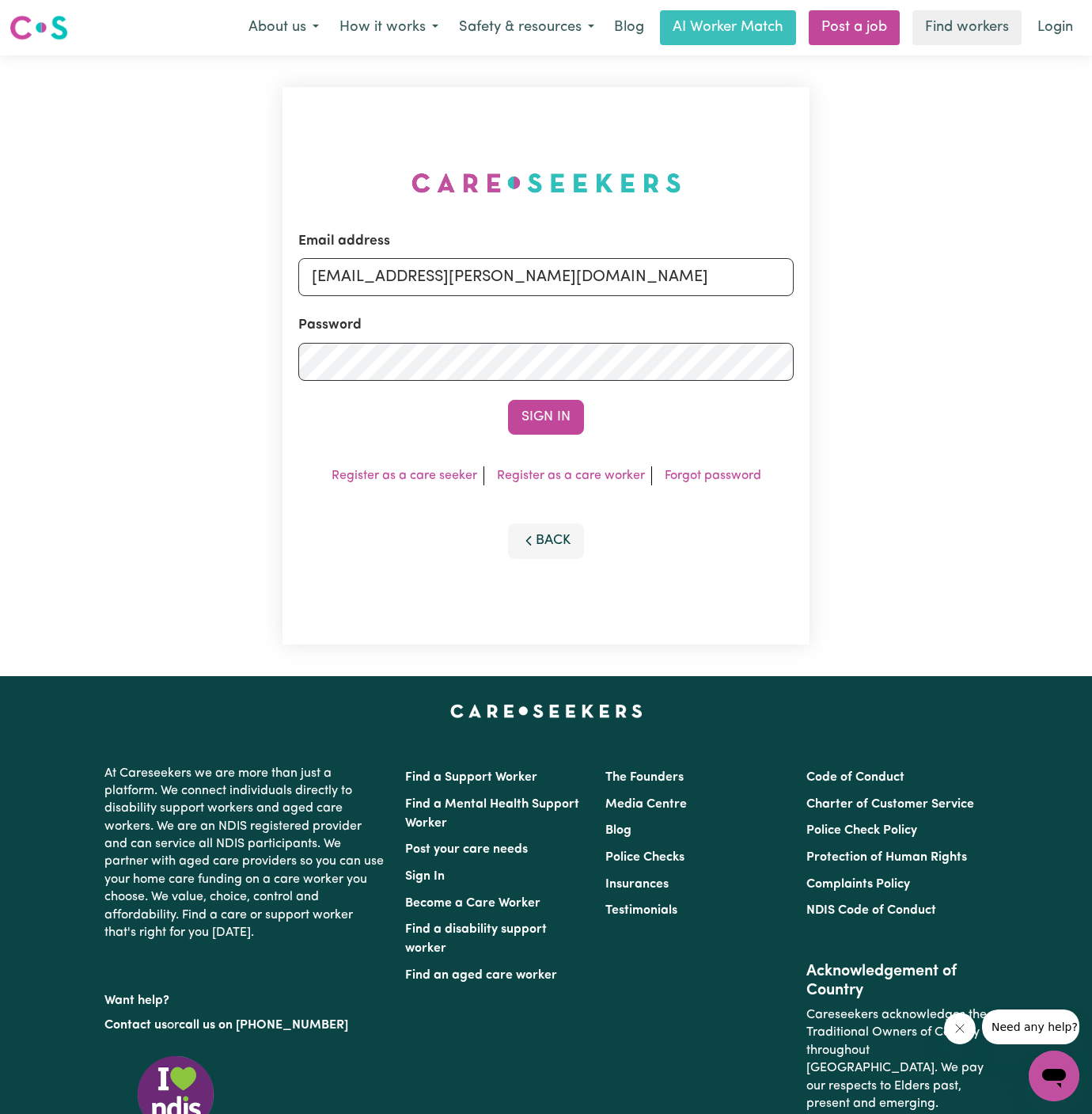
click at [392, 275] on input "[EMAIL_ADDRESS][PERSON_NAME][DOMAIN_NAME]" at bounding box center [546, 276] width 495 height 38
click at [397, 282] on input "[EMAIL_ADDRESS][PERSON_NAME][DOMAIN_NAME]" at bounding box center [546, 276] width 495 height 38
drag, startPoint x: 391, startPoint y: 275, endPoint x: 776, endPoint y: 273, distance: 385.0
click at [776, 273] on input "[EMAIL_ADDRESS][PERSON_NAME][DOMAIN_NAME]" at bounding box center [546, 276] width 495 height 38
paste input "BatulbairGulamaliVC"
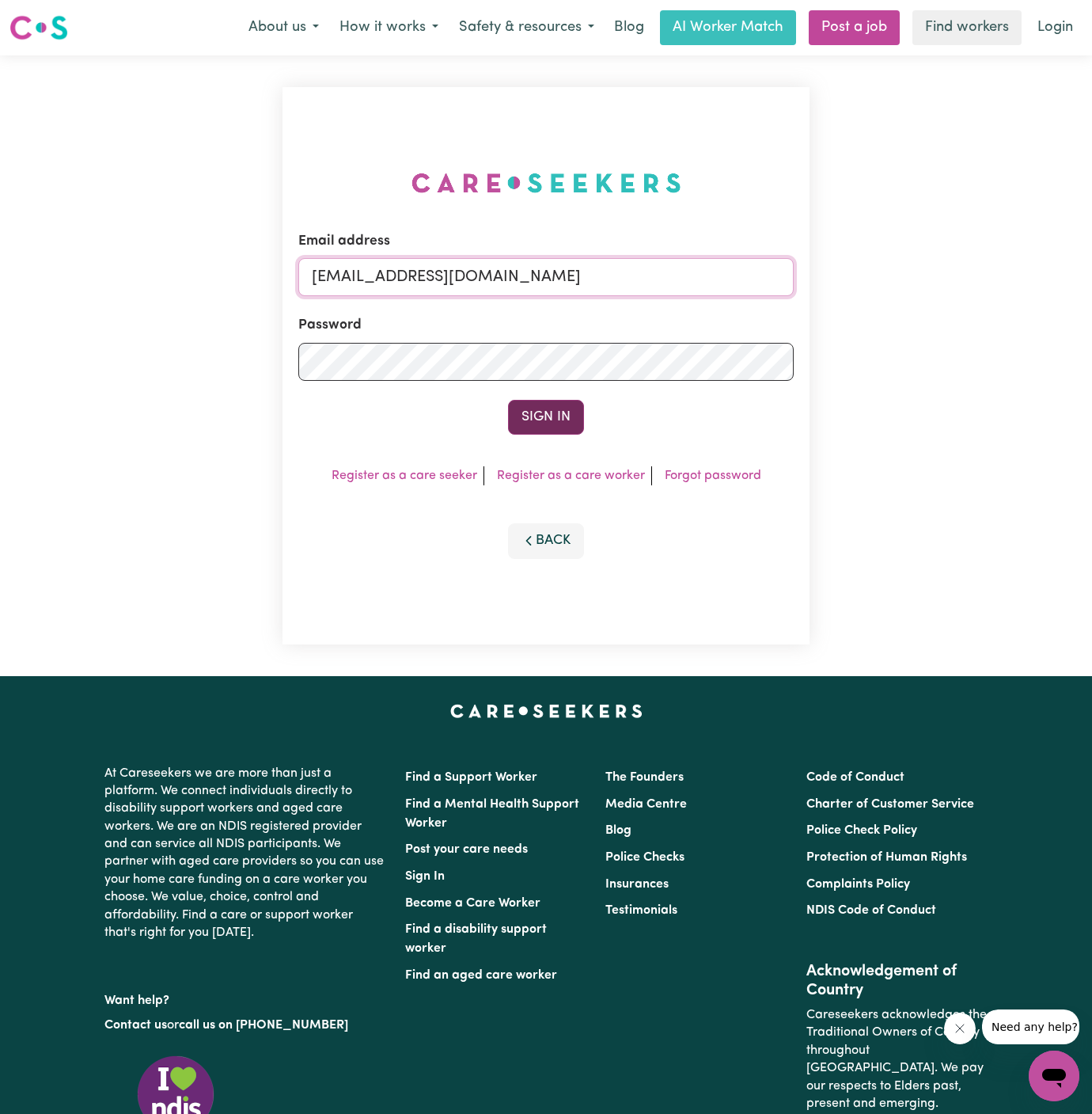
type input "[EMAIL_ADDRESS][DOMAIN_NAME]"
click at [536, 425] on button "Sign In" at bounding box center [546, 418] width 76 height 35
